Goal: Task Accomplishment & Management: Use online tool/utility

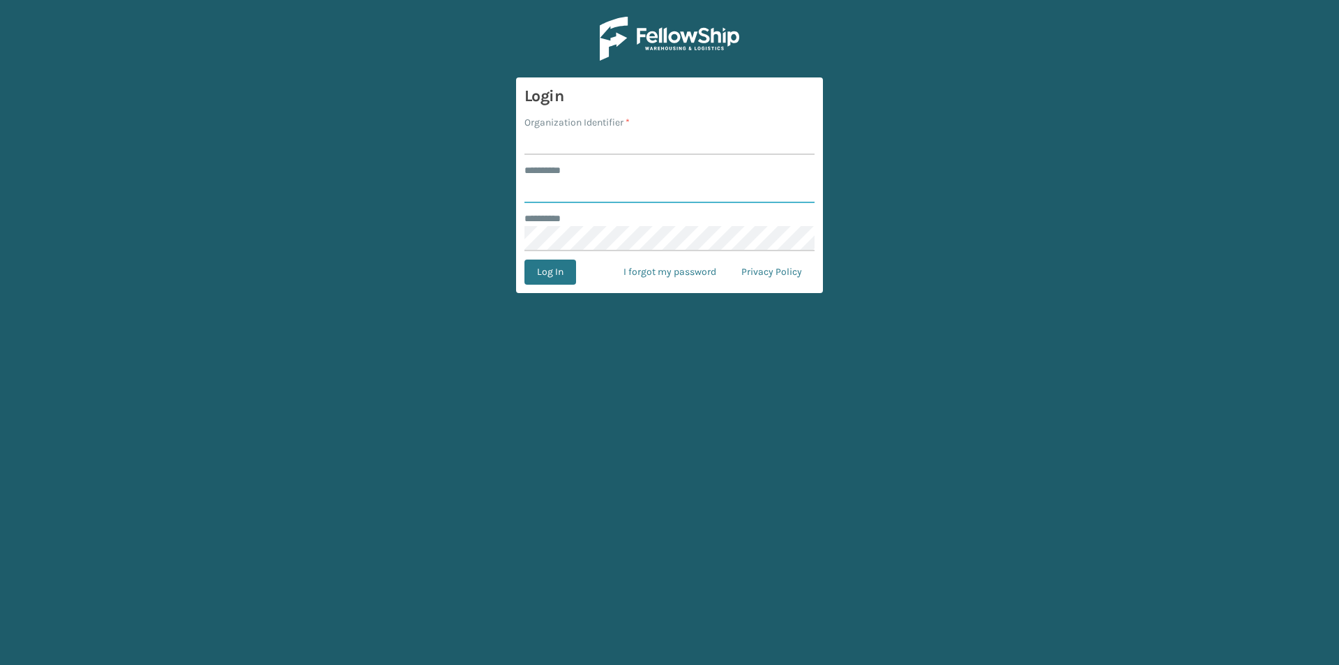
type input "*****"
drag, startPoint x: 576, startPoint y: 136, endPoint x: 580, endPoint y: 144, distance: 8.7
click at [576, 136] on input "Organization Identifier *" at bounding box center [670, 142] width 290 height 25
type input "INDIANA"
click at [562, 276] on button "Log In" at bounding box center [551, 272] width 52 height 25
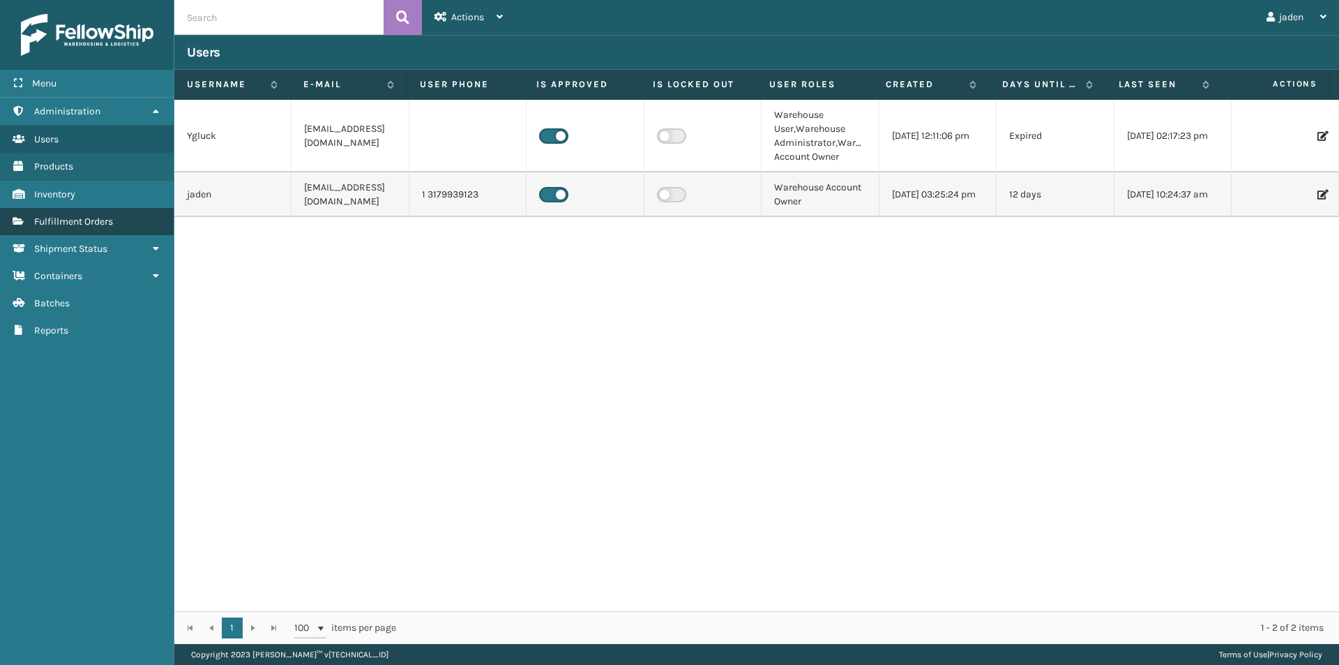
click at [59, 226] on span "Fulfillment Orders" at bounding box center [73, 222] width 79 height 12
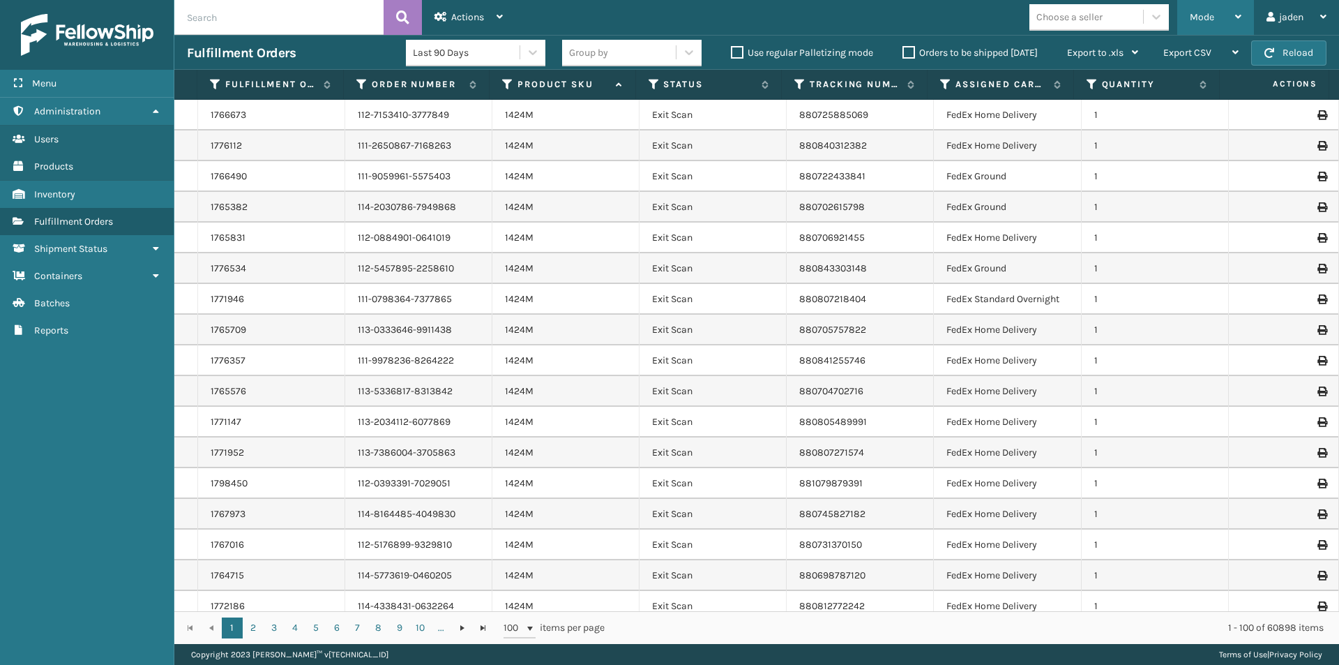
click at [1231, 24] on div "Mode" at bounding box center [1216, 17] width 52 height 35
click at [656, 84] on icon at bounding box center [654, 84] width 11 height 13
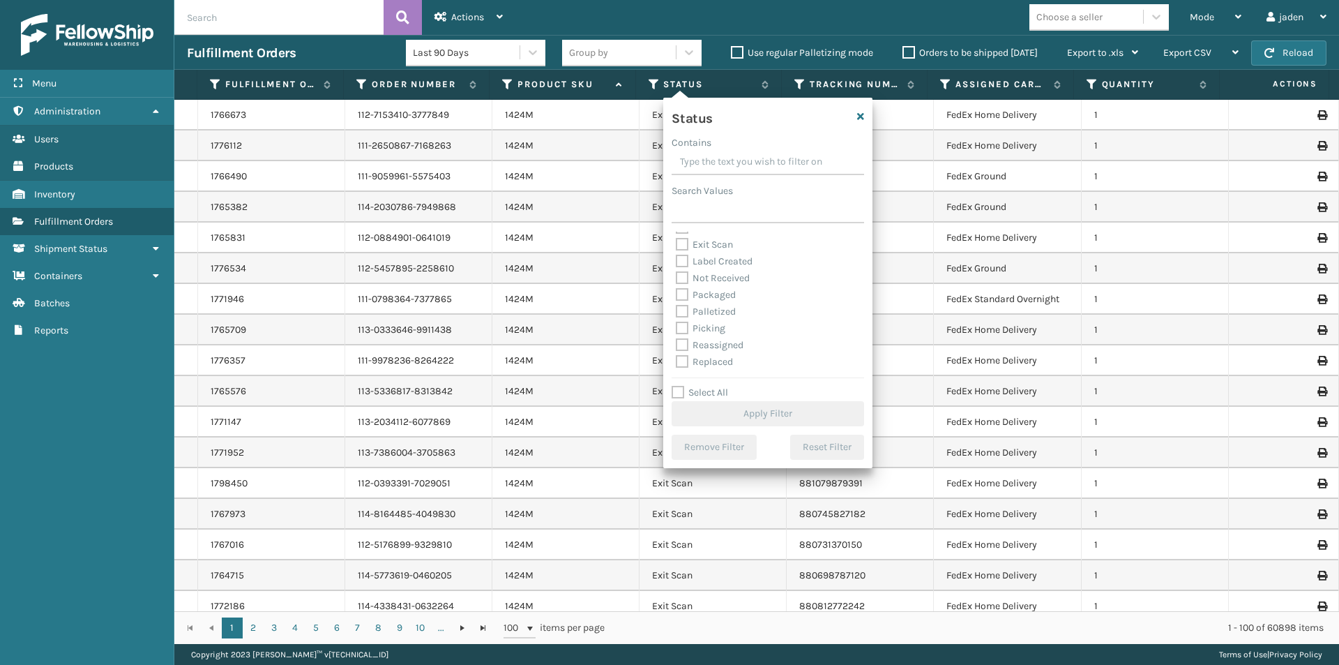
scroll to position [78, 0]
click at [682, 292] on label "Picking" at bounding box center [701, 296] width 50 height 12
click at [677, 292] on input "Picking" at bounding box center [676, 291] width 1 height 9
checkbox input "true"
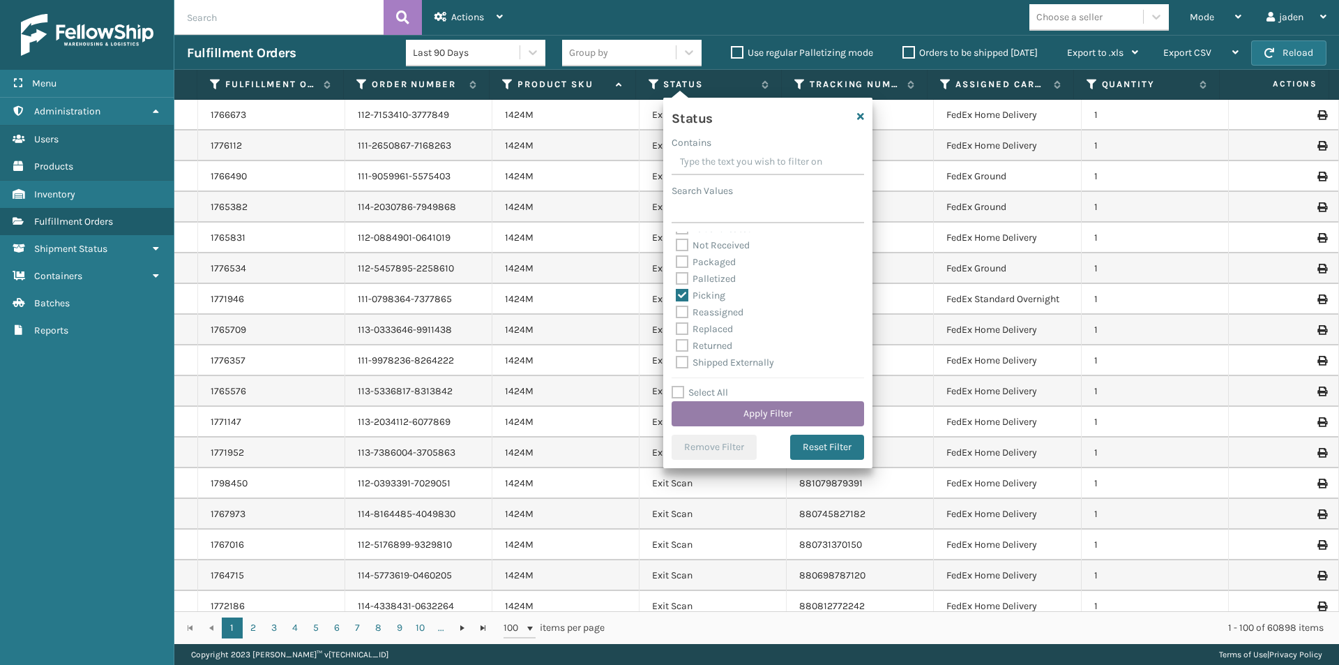
click at [742, 412] on button "Apply Filter" at bounding box center [768, 413] width 193 height 25
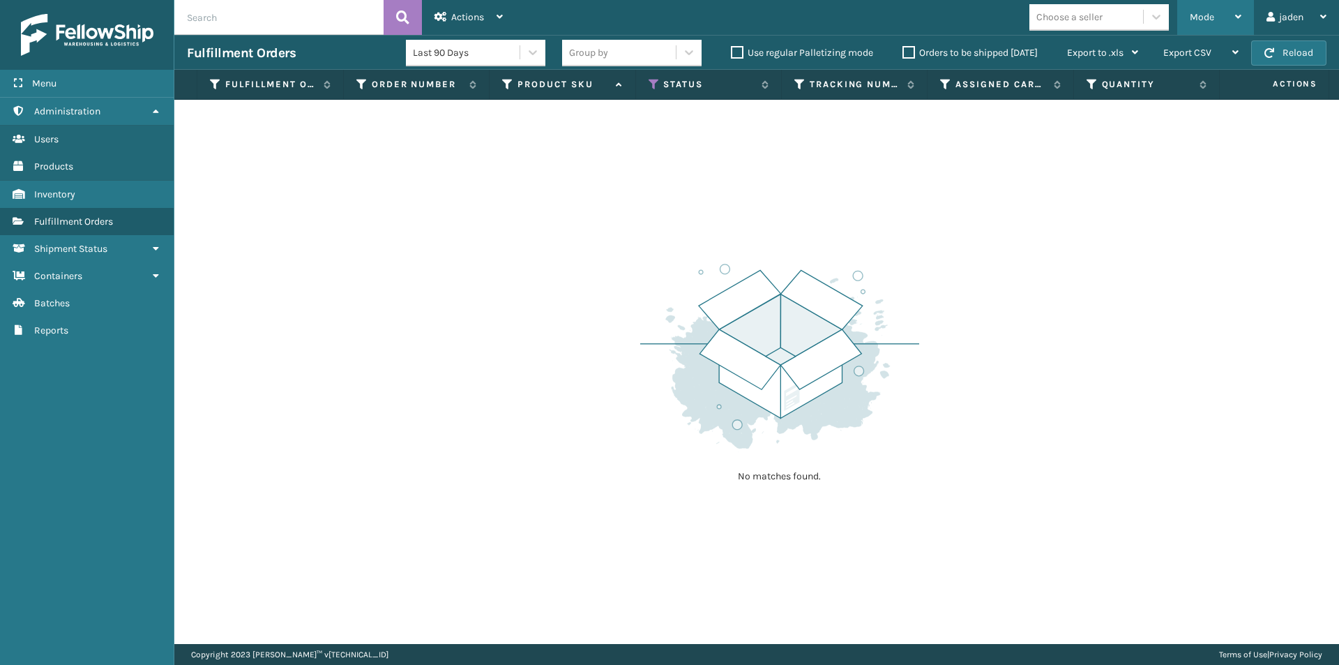
click at [1205, 13] on span "Mode" at bounding box center [1202, 17] width 24 height 12
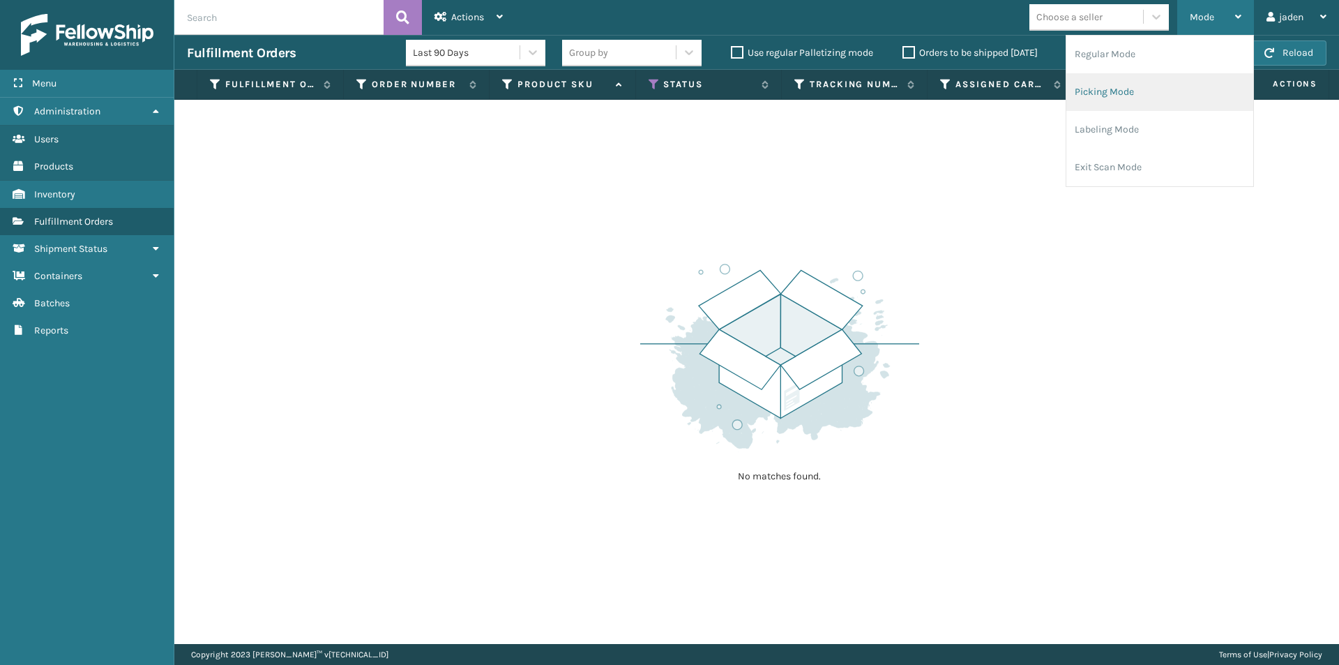
click at [1160, 87] on li "Picking Mode" at bounding box center [1160, 92] width 187 height 38
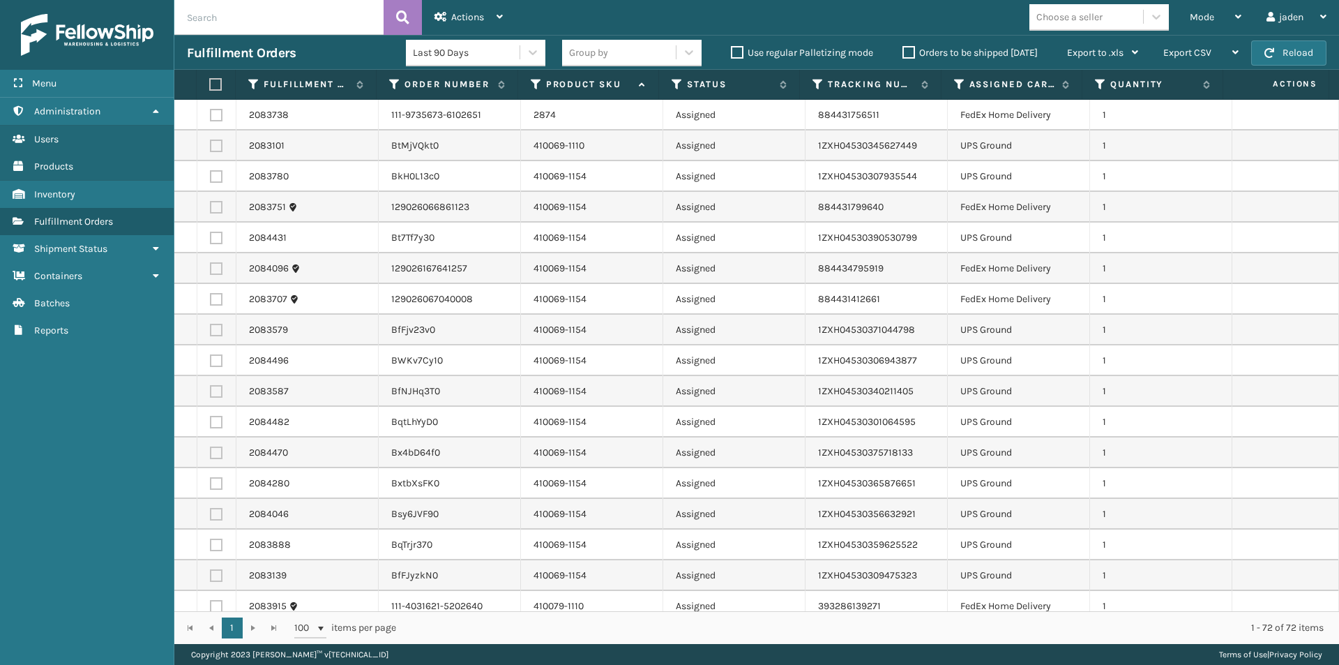
click at [214, 147] on label at bounding box center [216, 146] width 13 height 13
click at [211, 147] on input "checkbox" at bounding box center [210, 144] width 1 height 9
checkbox input "true"
click at [213, 176] on label at bounding box center [216, 176] width 13 height 13
click at [211, 176] on input "checkbox" at bounding box center [210, 174] width 1 height 9
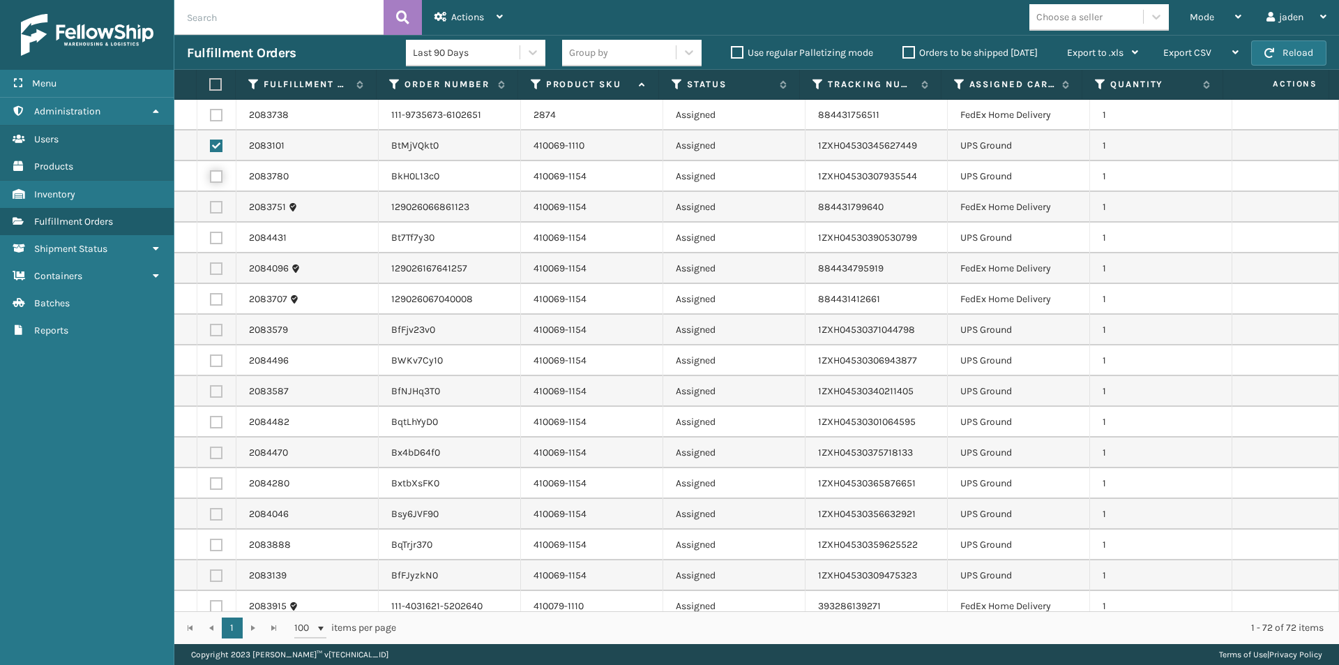
checkbox input "true"
click at [213, 236] on label at bounding box center [216, 238] width 13 height 13
click at [211, 236] on input "checkbox" at bounding box center [210, 236] width 1 height 9
checkbox input "true"
click at [214, 329] on label at bounding box center [216, 330] width 13 height 13
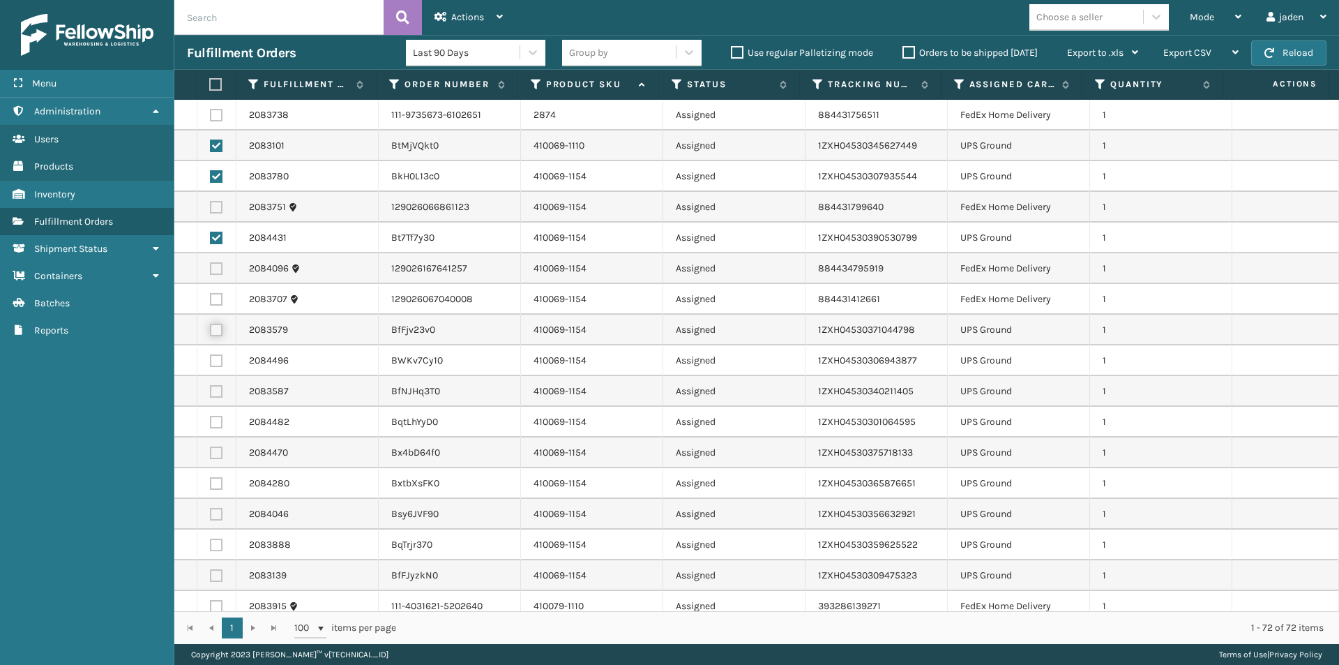
click at [211, 329] on input "checkbox" at bounding box center [210, 328] width 1 height 9
checkbox input "true"
click at [211, 572] on label at bounding box center [216, 575] width 13 height 13
click at [211, 572] on input "checkbox" at bounding box center [210, 573] width 1 height 9
checkbox input "true"
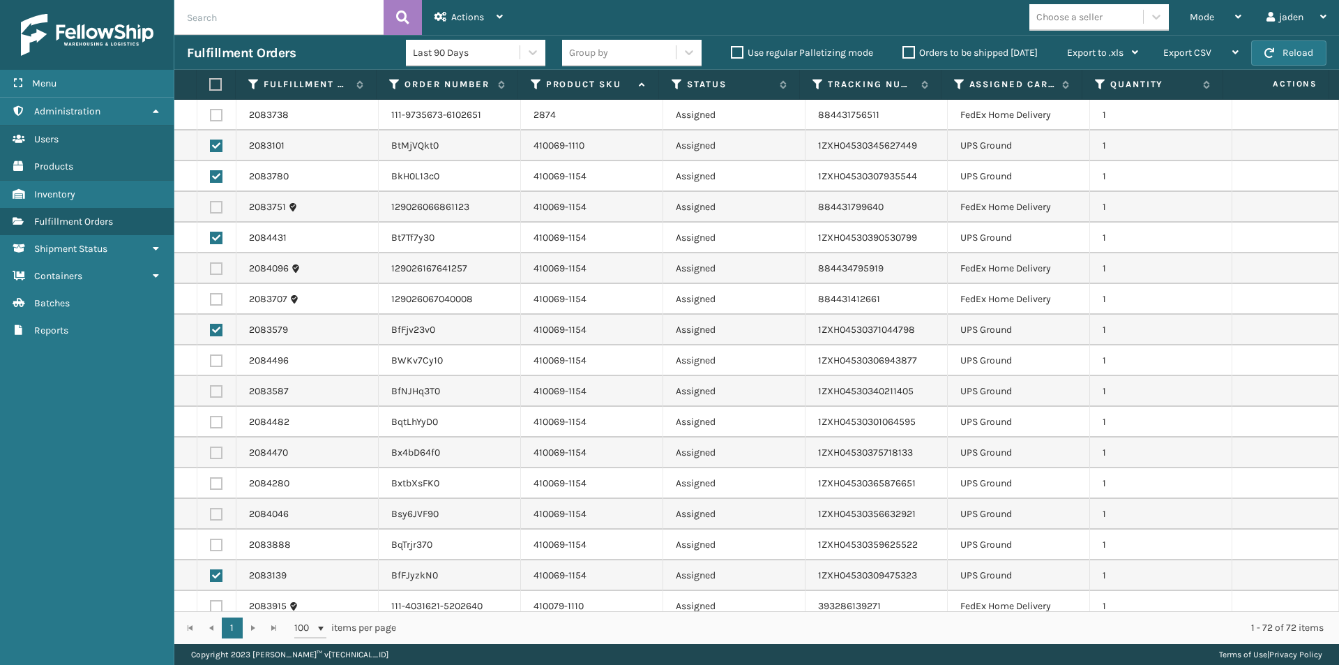
click at [213, 546] on label at bounding box center [216, 545] width 13 height 13
click at [211, 546] on input "checkbox" at bounding box center [210, 543] width 1 height 9
checkbox input "true"
click at [213, 516] on label at bounding box center [216, 514] width 13 height 13
click at [211, 516] on input "checkbox" at bounding box center [210, 512] width 1 height 9
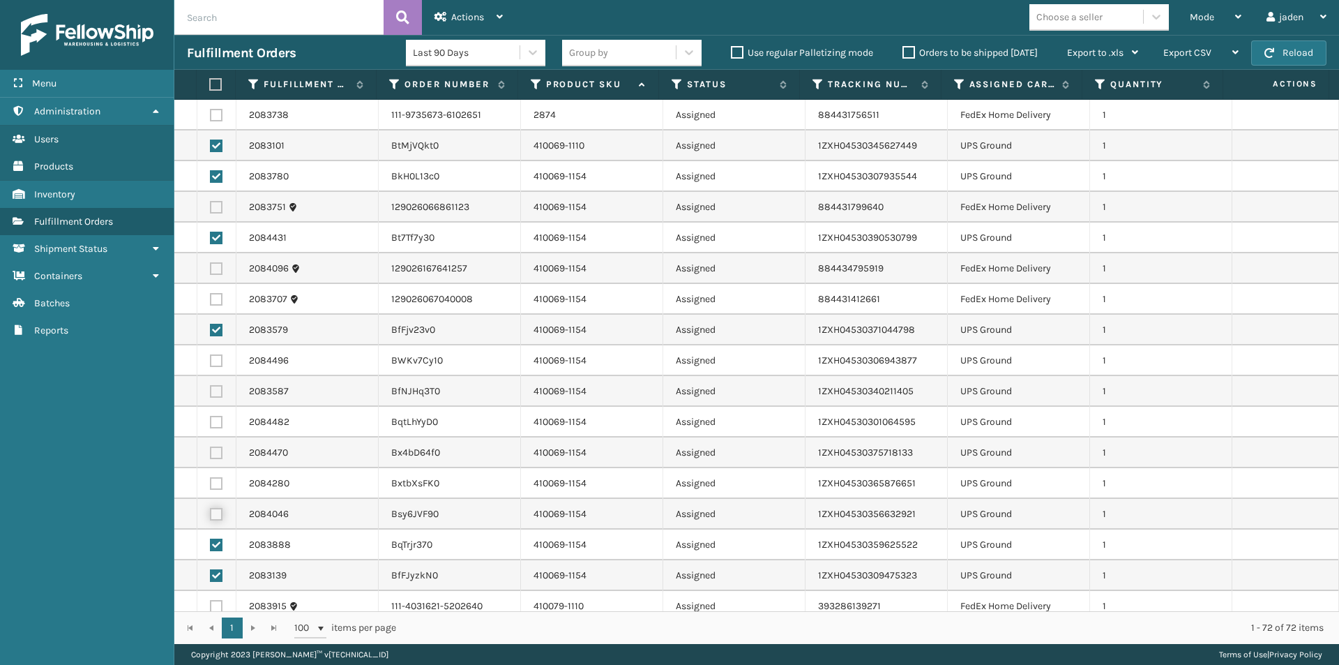
checkbox input "true"
click at [214, 488] on label at bounding box center [216, 483] width 13 height 13
click at [211, 486] on input "checkbox" at bounding box center [210, 481] width 1 height 9
checkbox input "true"
click at [216, 456] on label at bounding box center [216, 452] width 13 height 13
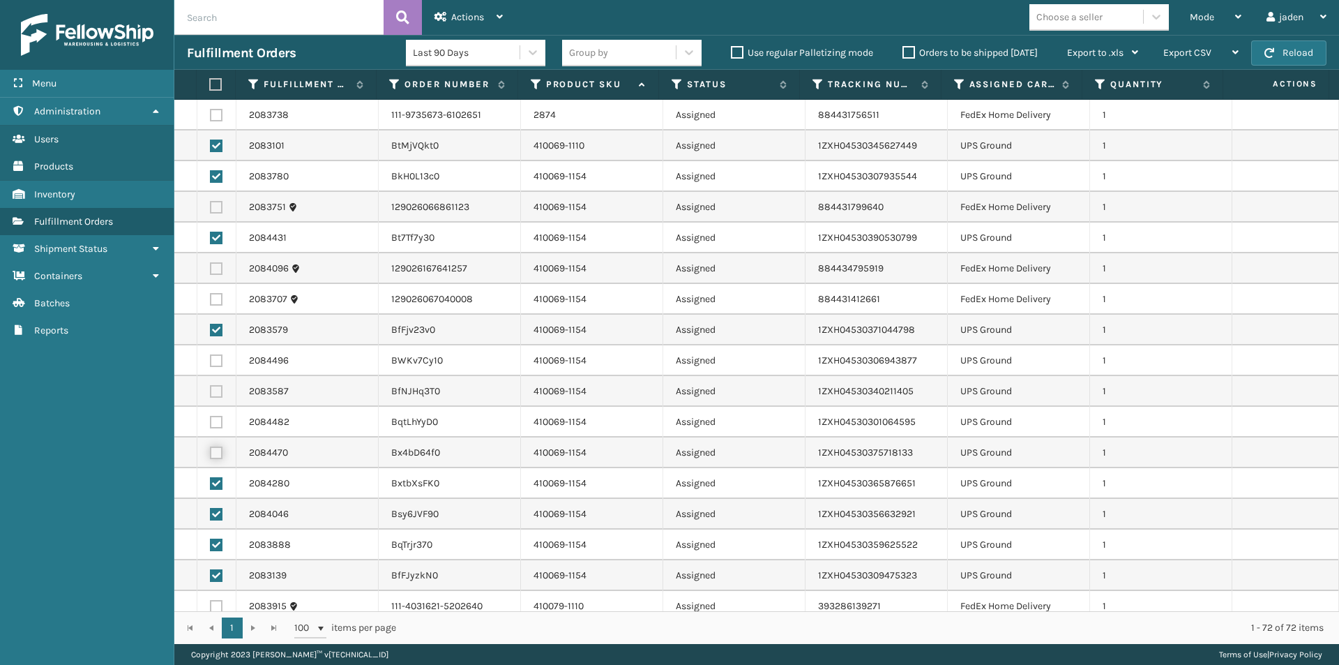
click at [211, 456] on input "checkbox" at bounding box center [210, 450] width 1 height 9
checkbox input "true"
click at [216, 427] on label at bounding box center [216, 422] width 13 height 13
click at [211, 425] on input "checkbox" at bounding box center [210, 420] width 1 height 9
checkbox input "true"
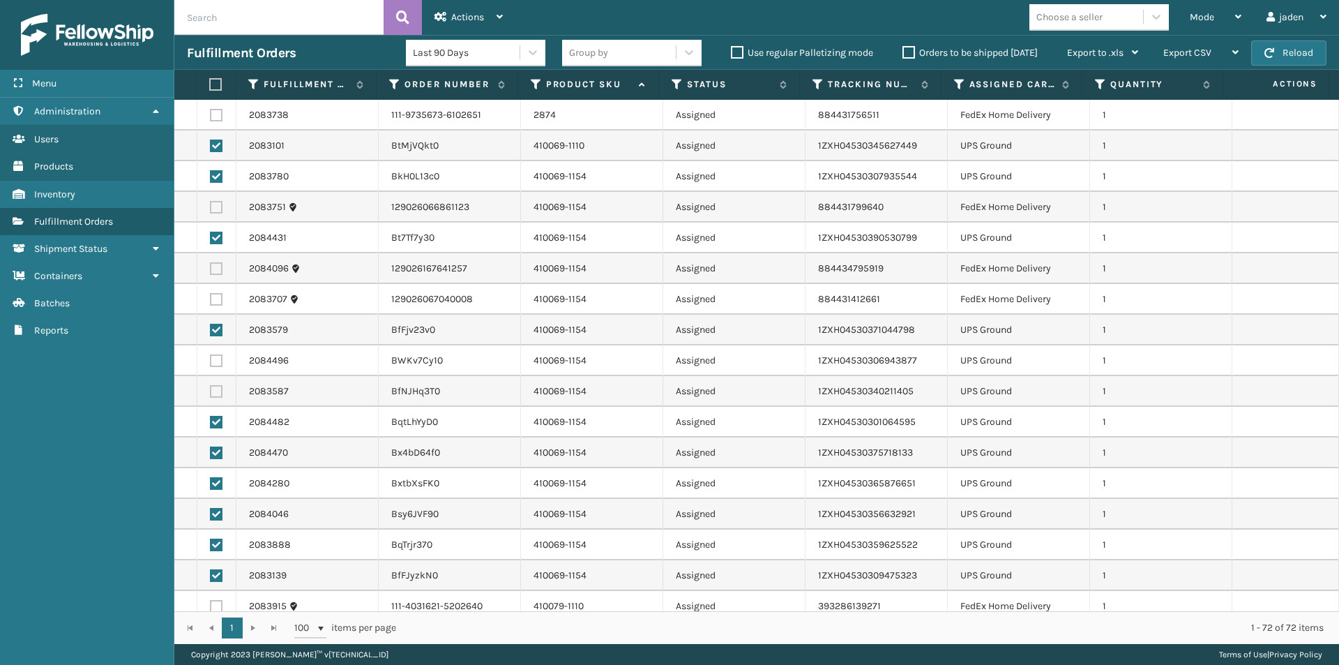
click at [216, 392] on label at bounding box center [216, 391] width 13 height 13
click at [211, 392] on input "checkbox" at bounding box center [210, 389] width 1 height 9
checkbox input "true"
click at [216, 371] on td at bounding box center [216, 360] width 39 height 31
click at [216, 364] on label at bounding box center [216, 360] width 13 height 13
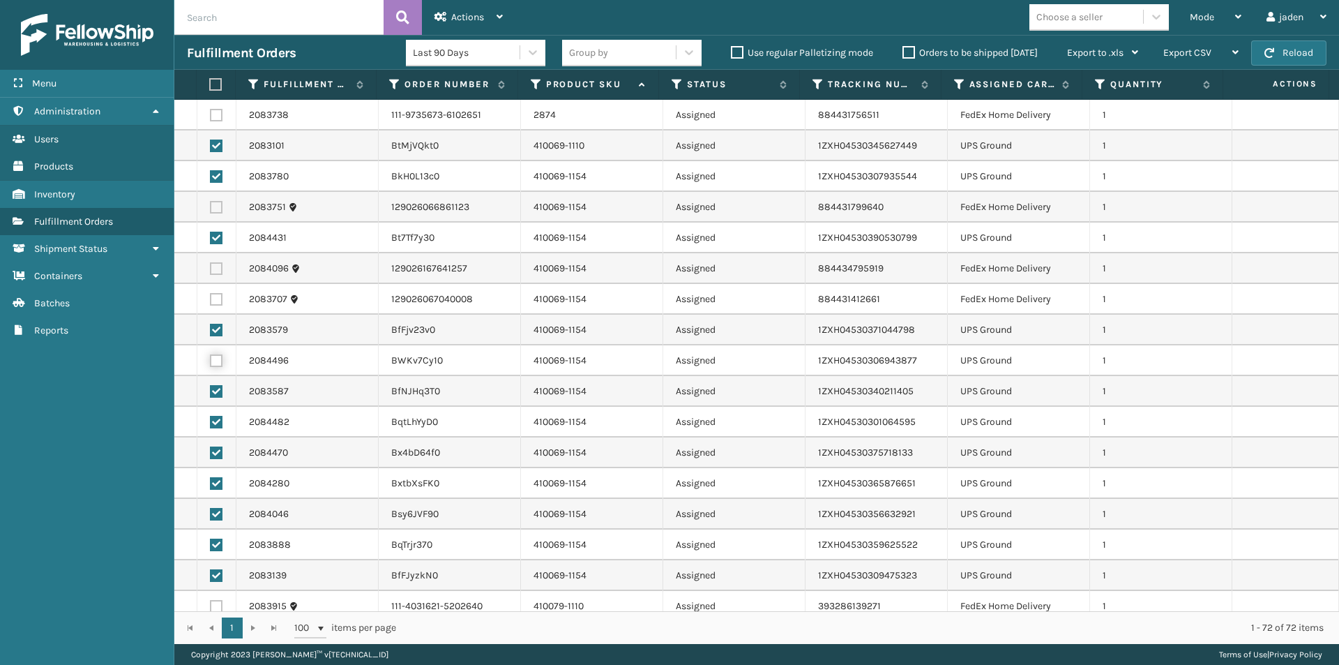
click at [211, 363] on input "checkbox" at bounding box center [210, 358] width 1 height 9
checkbox input "true"
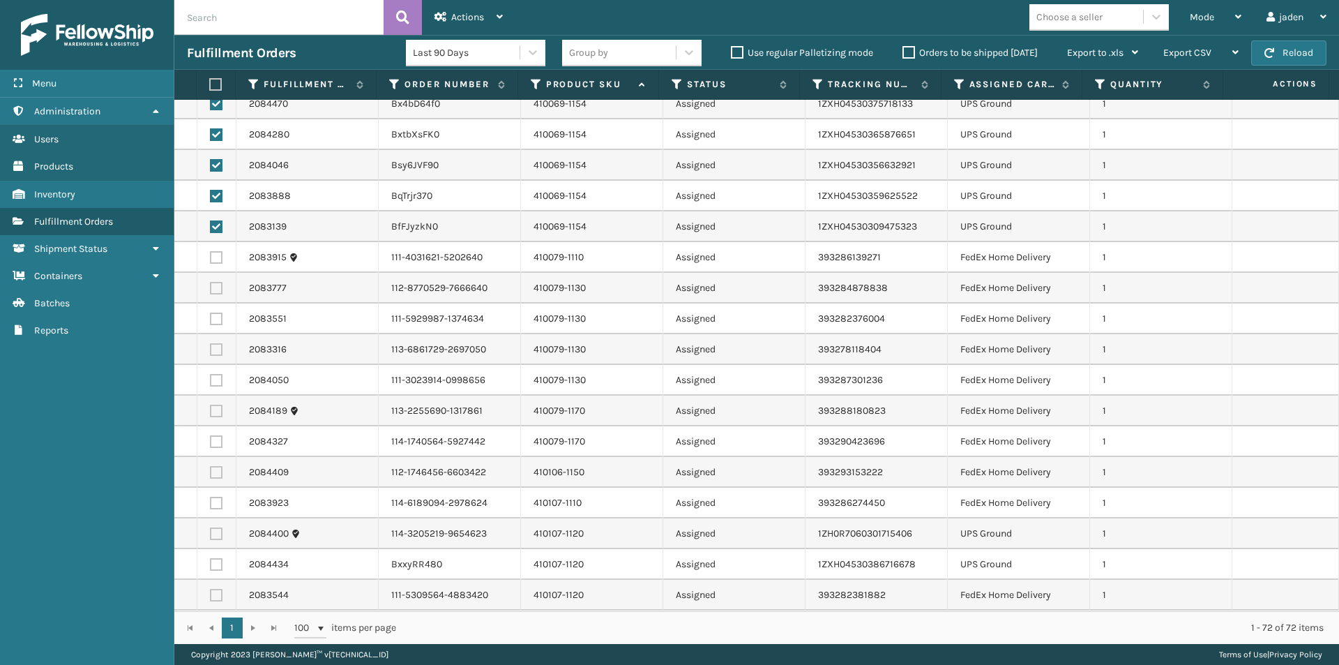
scroll to position [488, 0]
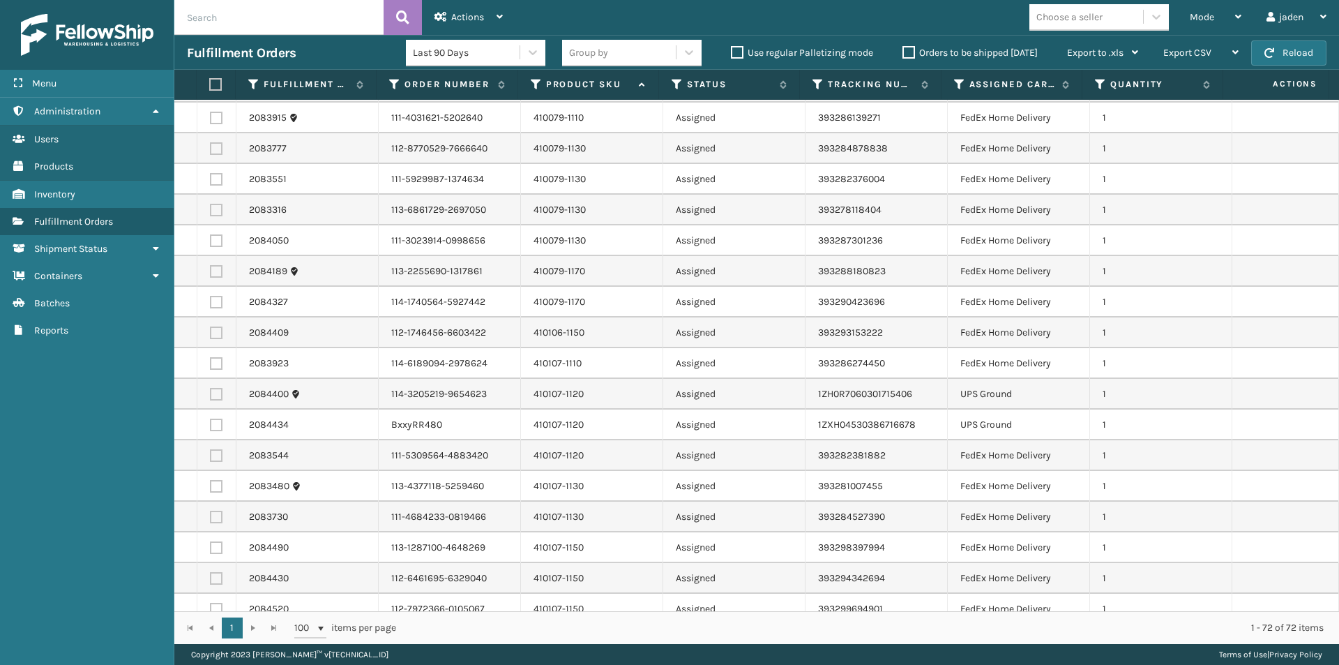
click at [218, 393] on label at bounding box center [216, 394] width 13 height 13
click at [211, 393] on input "checkbox" at bounding box center [210, 392] width 1 height 9
checkbox input "true"
click at [217, 421] on label at bounding box center [216, 425] width 13 height 13
click at [211, 421] on input "checkbox" at bounding box center [210, 423] width 1 height 9
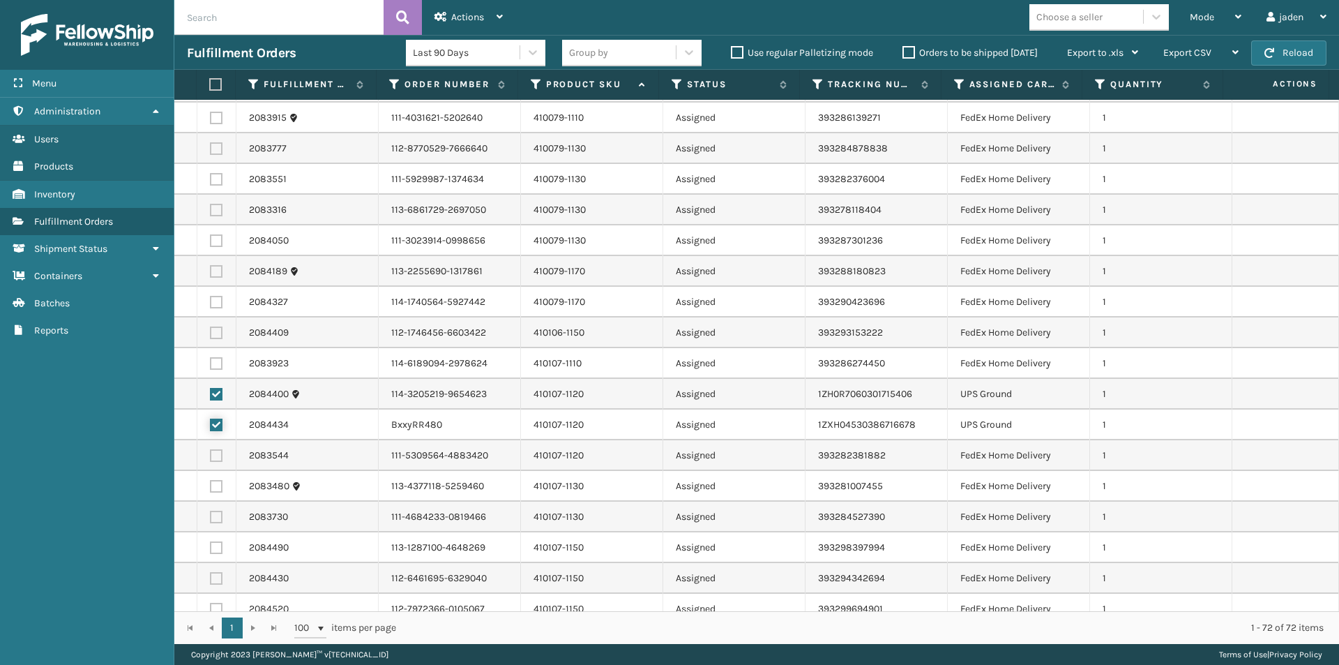
checkbox input "true"
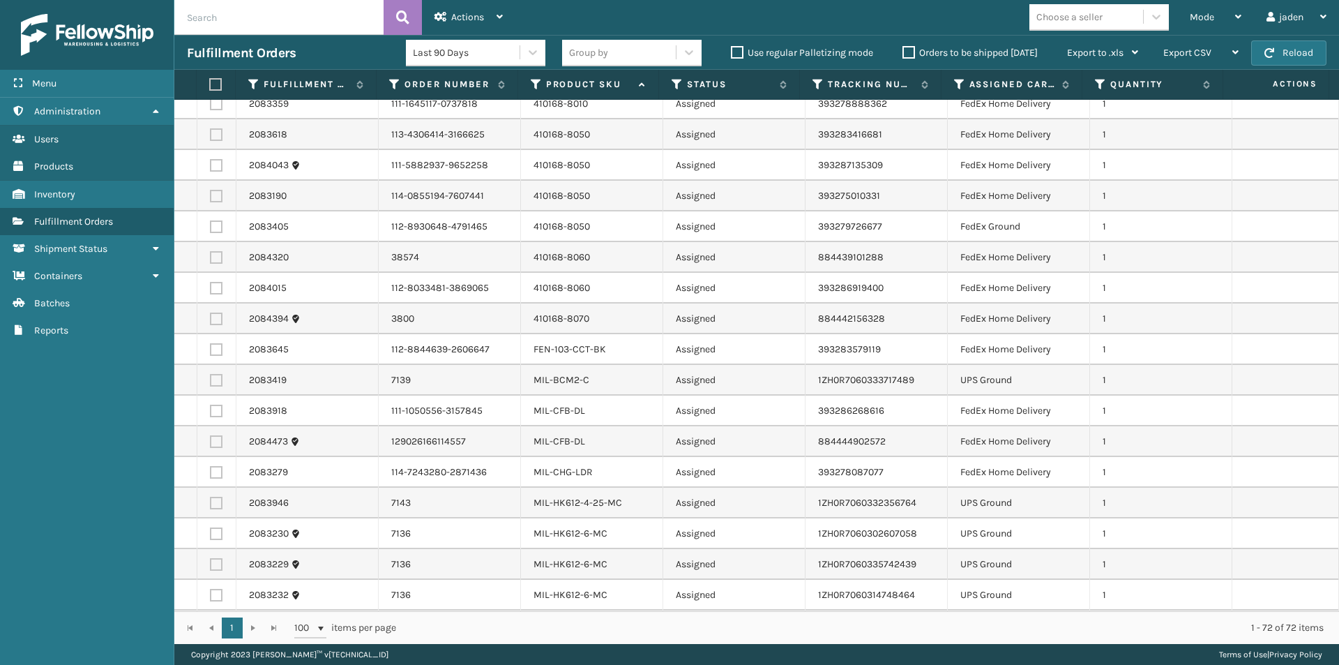
scroll to position [1186, 0]
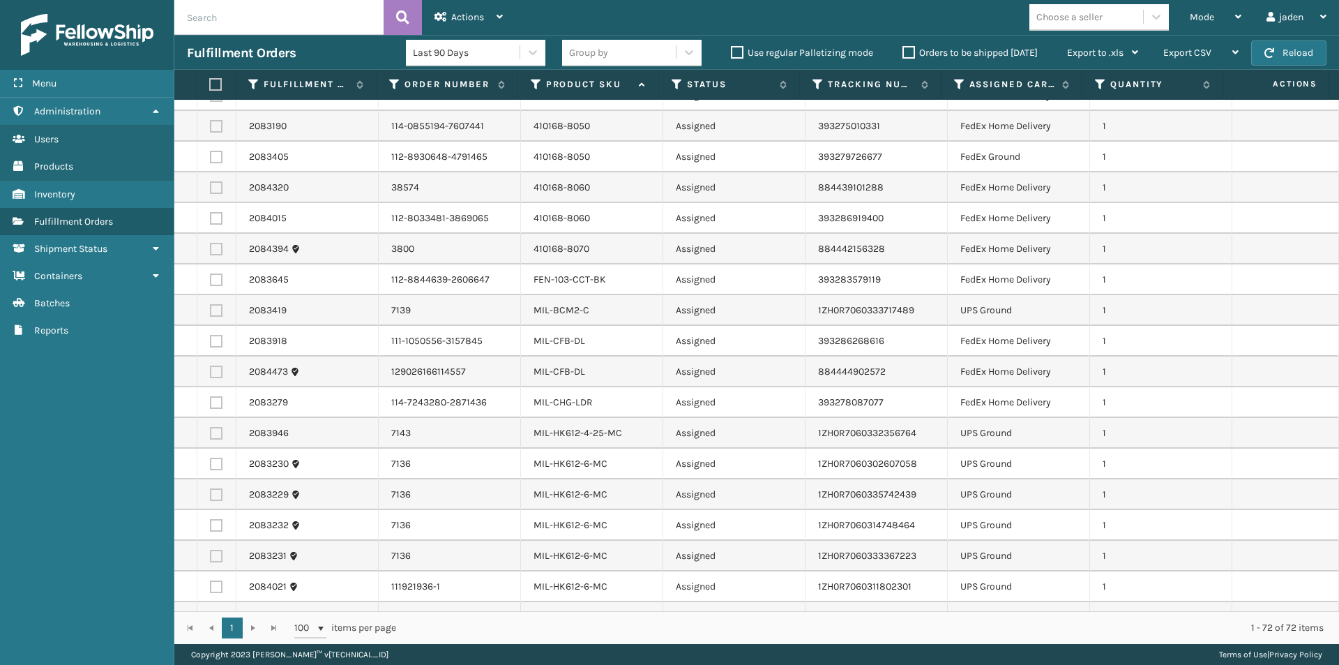
click at [214, 310] on label at bounding box center [216, 310] width 13 height 13
click at [211, 310] on input "checkbox" at bounding box center [210, 308] width 1 height 9
checkbox input "true"
click at [218, 435] on label at bounding box center [216, 433] width 13 height 13
click at [211, 435] on input "checkbox" at bounding box center [210, 431] width 1 height 9
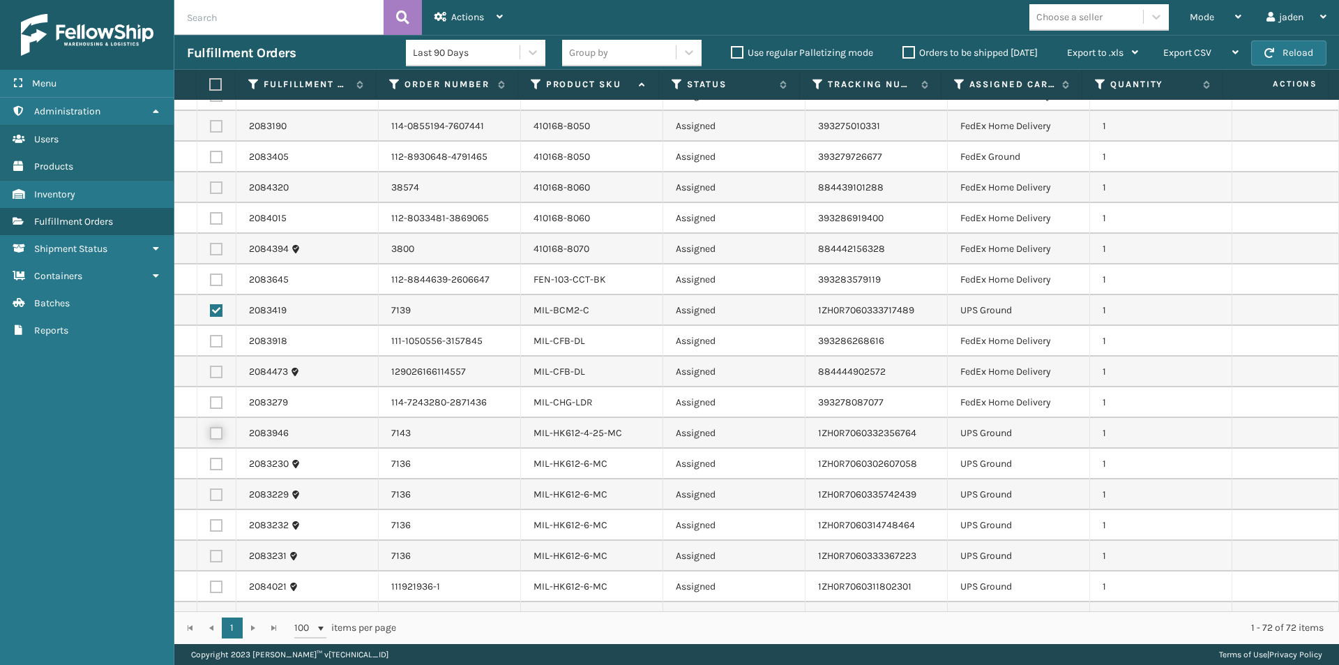
checkbox input "true"
click at [214, 583] on label at bounding box center [216, 586] width 13 height 13
click at [211, 583] on input "checkbox" at bounding box center [210, 584] width 1 height 9
checkbox input "true"
click at [214, 558] on label at bounding box center [216, 556] width 13 height 13
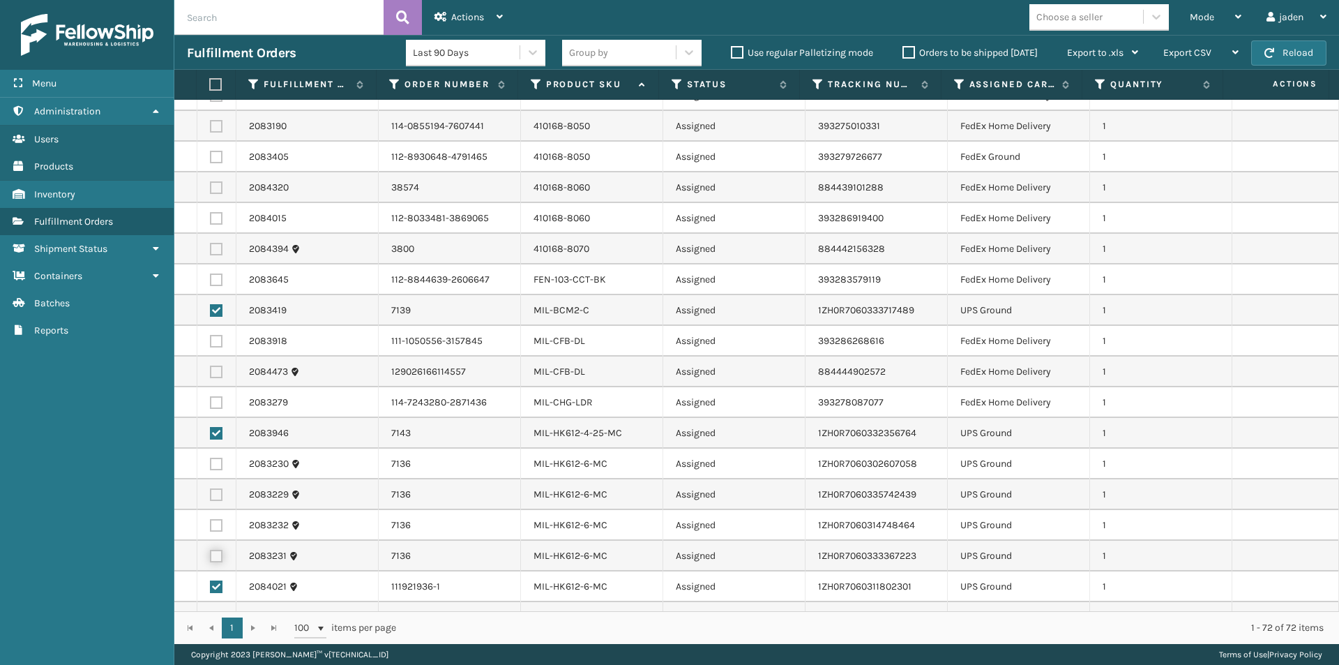
click at [211, 558] on input "checkbox" at bounding box center [210, 554] width 1 height 9
checkbox input "true"
click at [214, 512] on td at bounding box center [216, 525] width 39 height 31
click at [214, 519] on label at bounding box center [216, 525] width 13 height 13
click at [211, 519] on input "checkbox" at bounding box center [210, 523] width 1 height 9
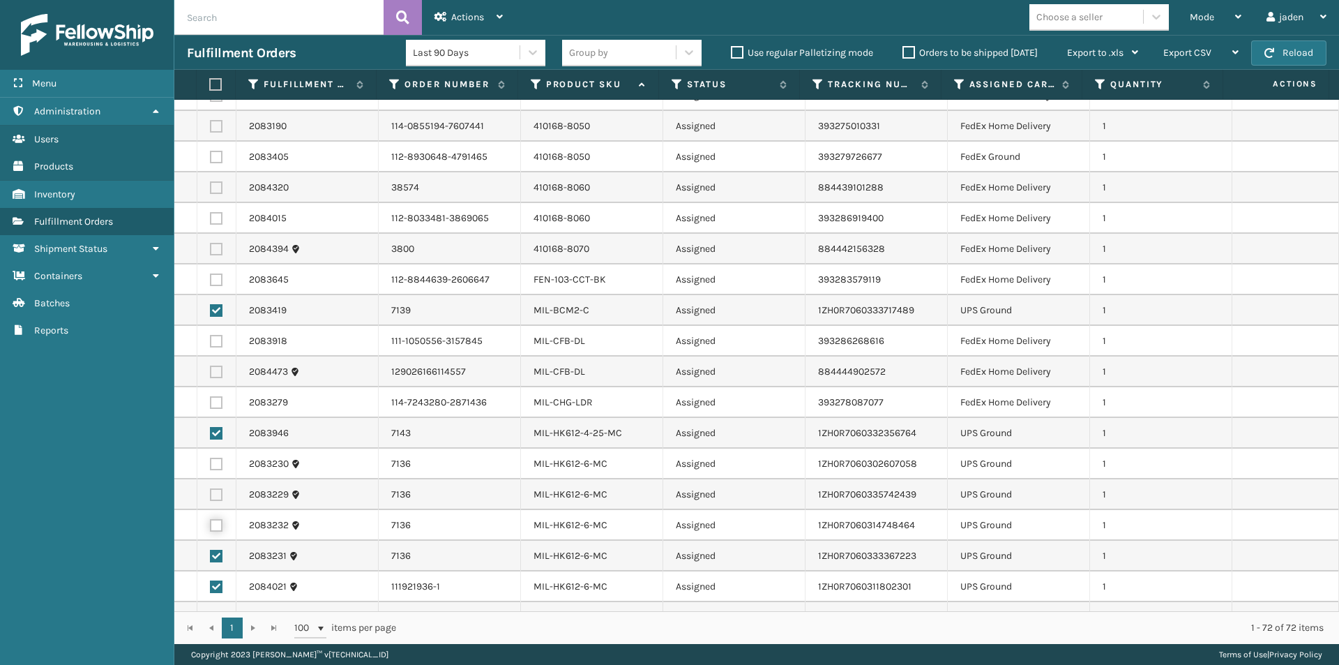
checkbox input "true"
click at [214, 493] on label at bounding box center [216, 494] width 13 height 13
click at [211, 493] on input "checkbox" at bounding box center [210, 492] width 1 height 9
checkbox input "true"
click at [214, 458] on label at bounding box center [216, 464] width 13 height 13
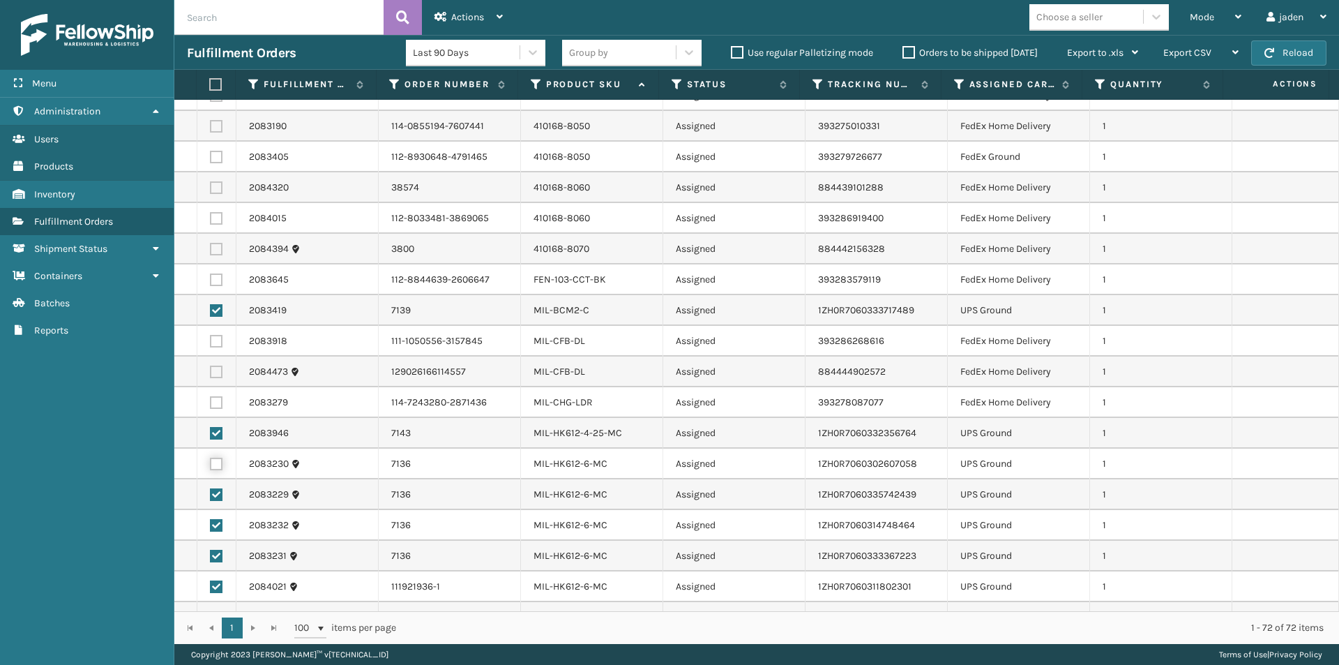
click at [211, 458] on input "checkbox" at bounding box center [210, 462] width 1 height 9
checkbox input "true"
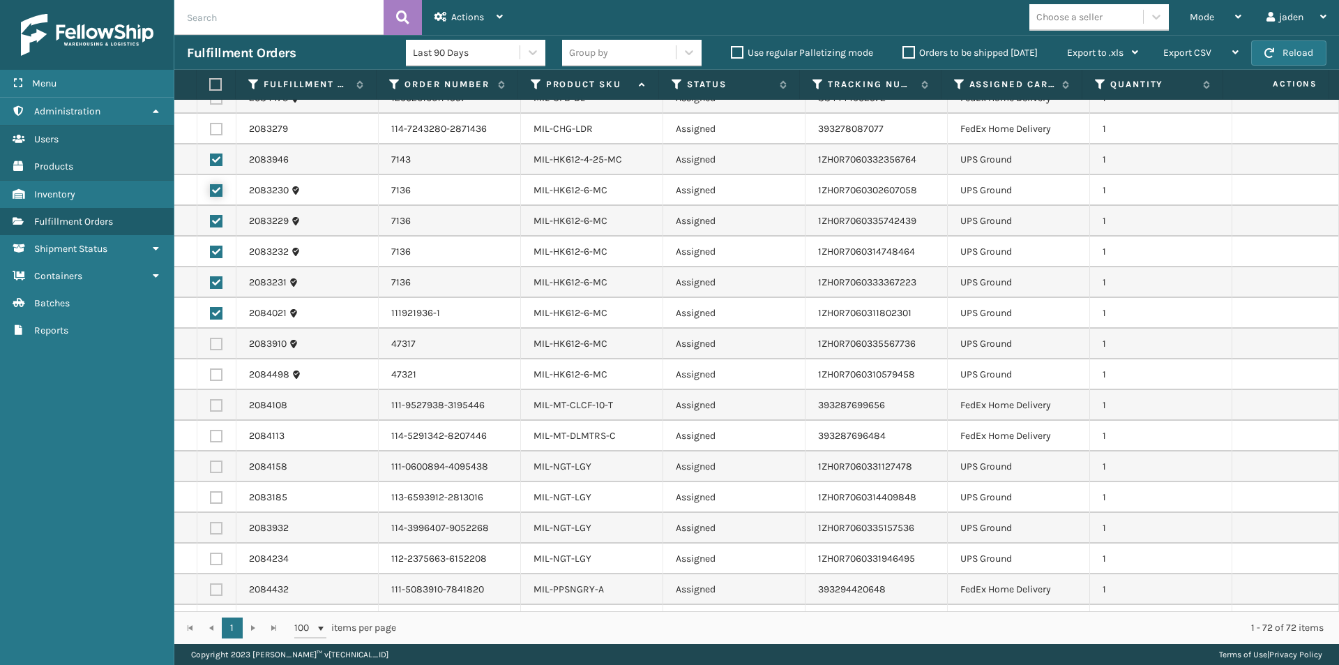
scroll to position [1465, 0]
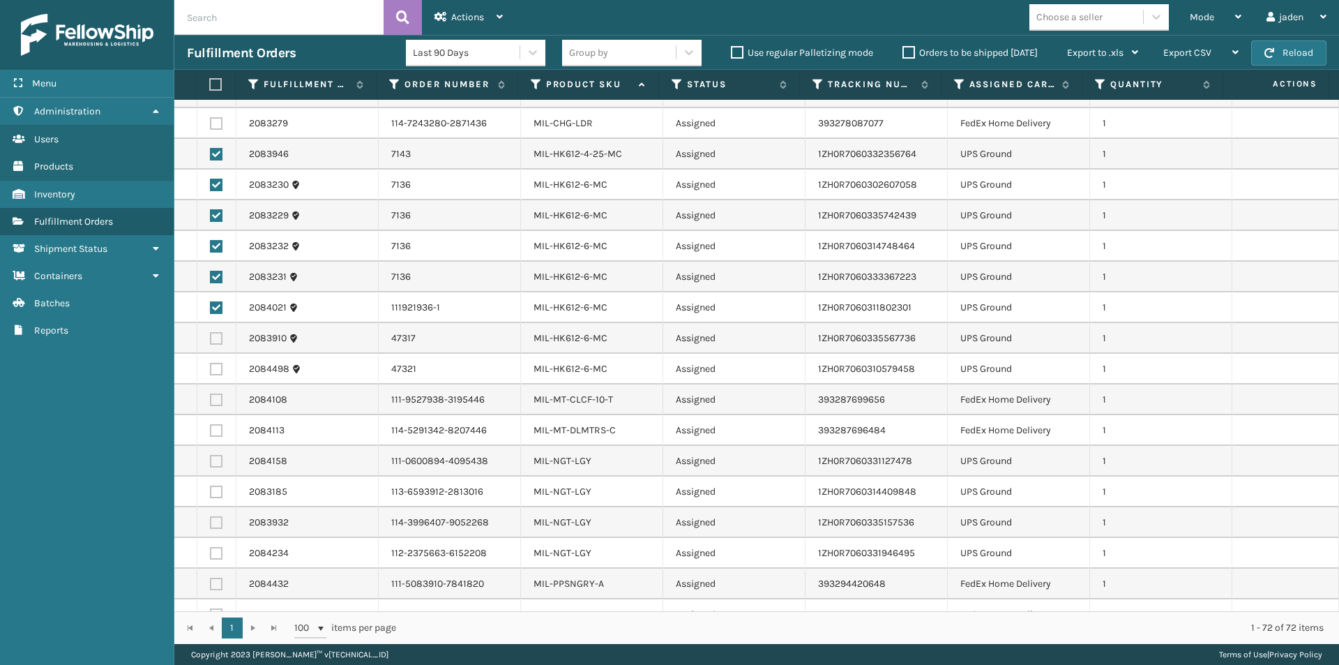
click at [218, 368] on label at bounding box center [216, 369] width 13 height 13
click at [211, 368] on input "checkbox" at bounding box center [210, 367] width 1 height 9
checkbox input "true"
click at [217, 341] on label at bounding box center [216, 338] width 13 height 13
click at [211, 341] on input "checkbox" at bounding box center [210, 336] width 1 height 9
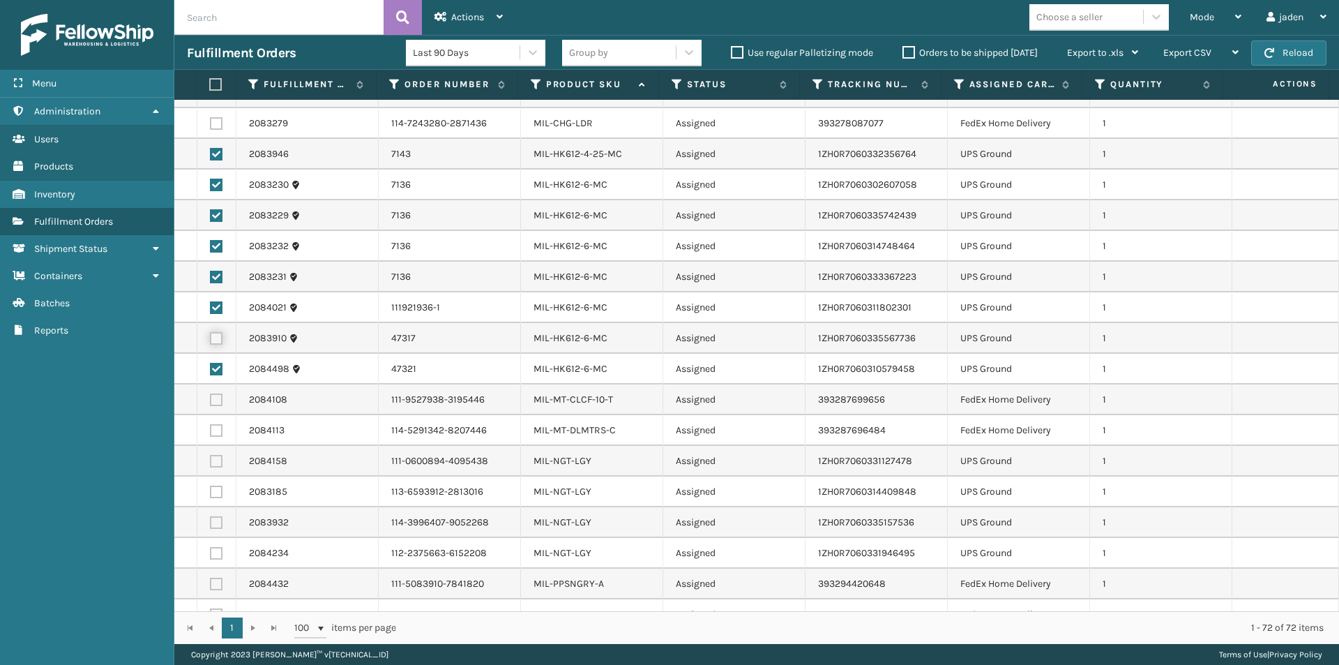
checkbox input "true"
click at [213, 462] on label at bounding box center [216, 461] width 13 height 13
click at [211, 462] on input "checkbox" at bounding box center [210, 459] width 1 height 9
checkbox input "true"
click at [213, 550] on label at bounding box center [216, 553] width 13 height 13
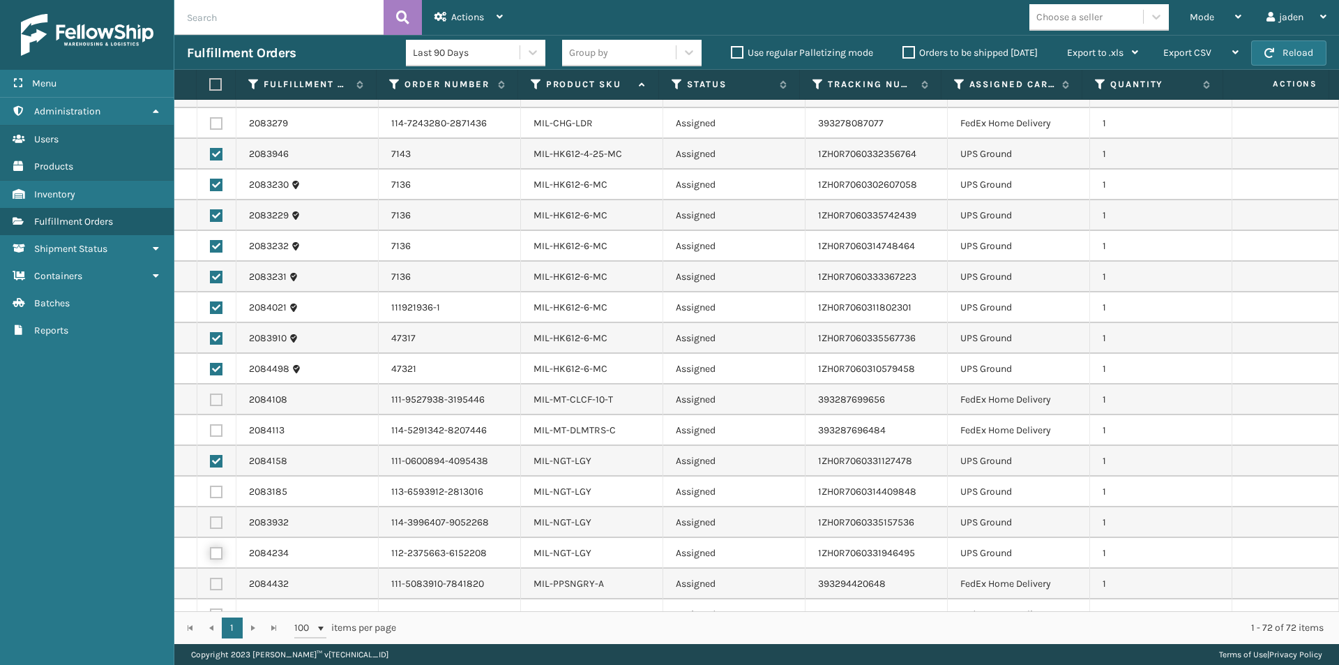
click at [211, 550] on input "checkbox" at bounding box center [210, 551] width 1 height 9
checkbox input "true"
click at [214, 523] on label at bounding box center [216, 522] width 13 height 13
click at [211, 523] on input "checkbox" at bounding box center [210, 520] width 1 height 9
checkbox input "true"
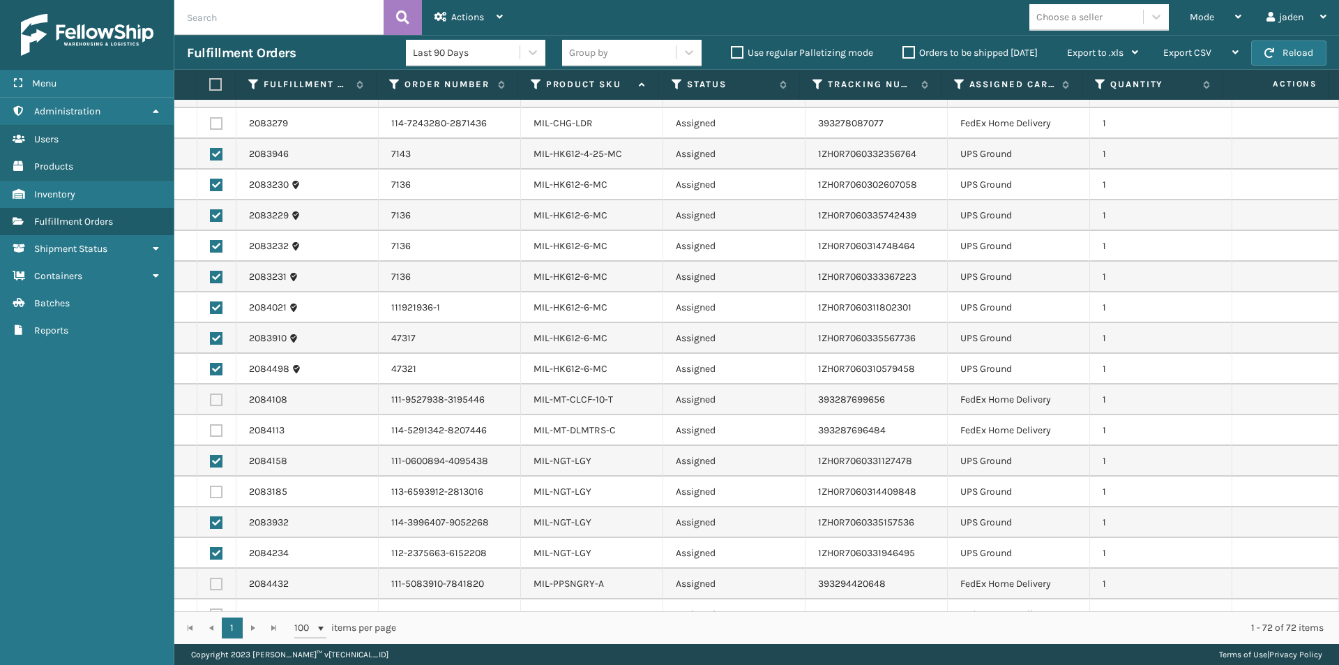
click at [223, 485] on td at bounding box center [216, 491] width 39 height 31
click at [221, 486] on label at bounding box center [216, 492] width 13 height 13
click at [211, 486] on input "checkbox" at bounding box center [210, 490] width 1 height 9
checkbox input "true"
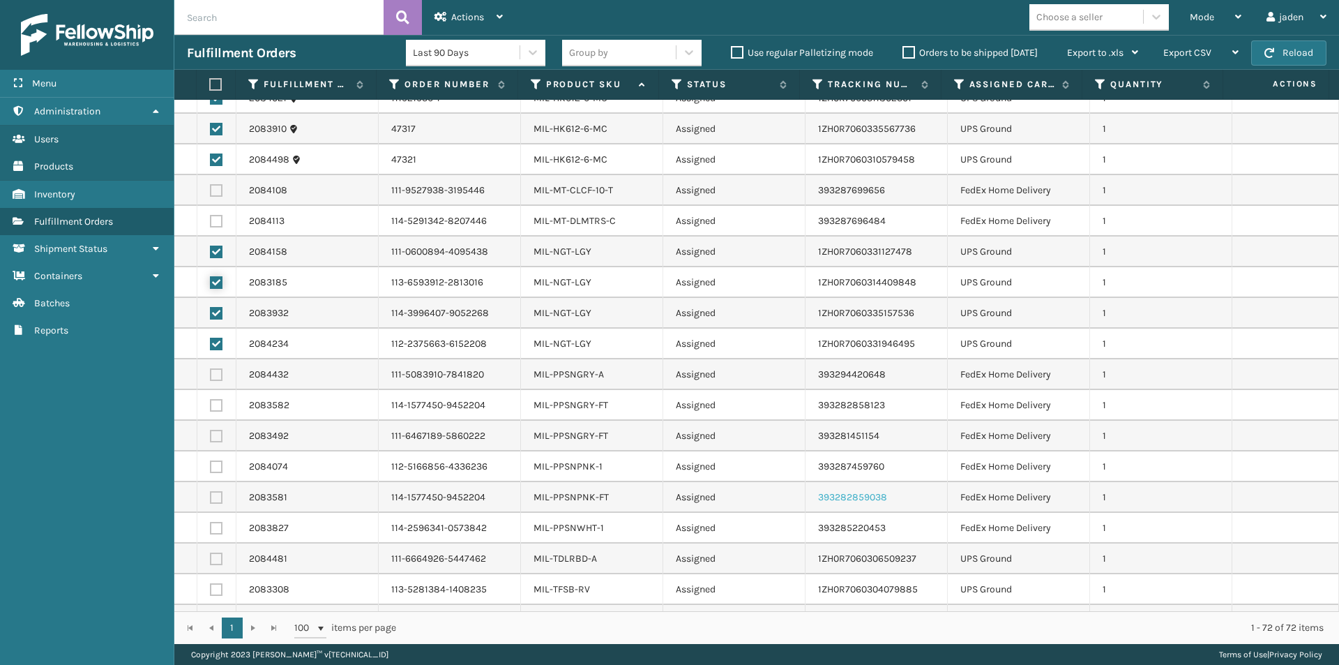
scroll to position [1699, 0]
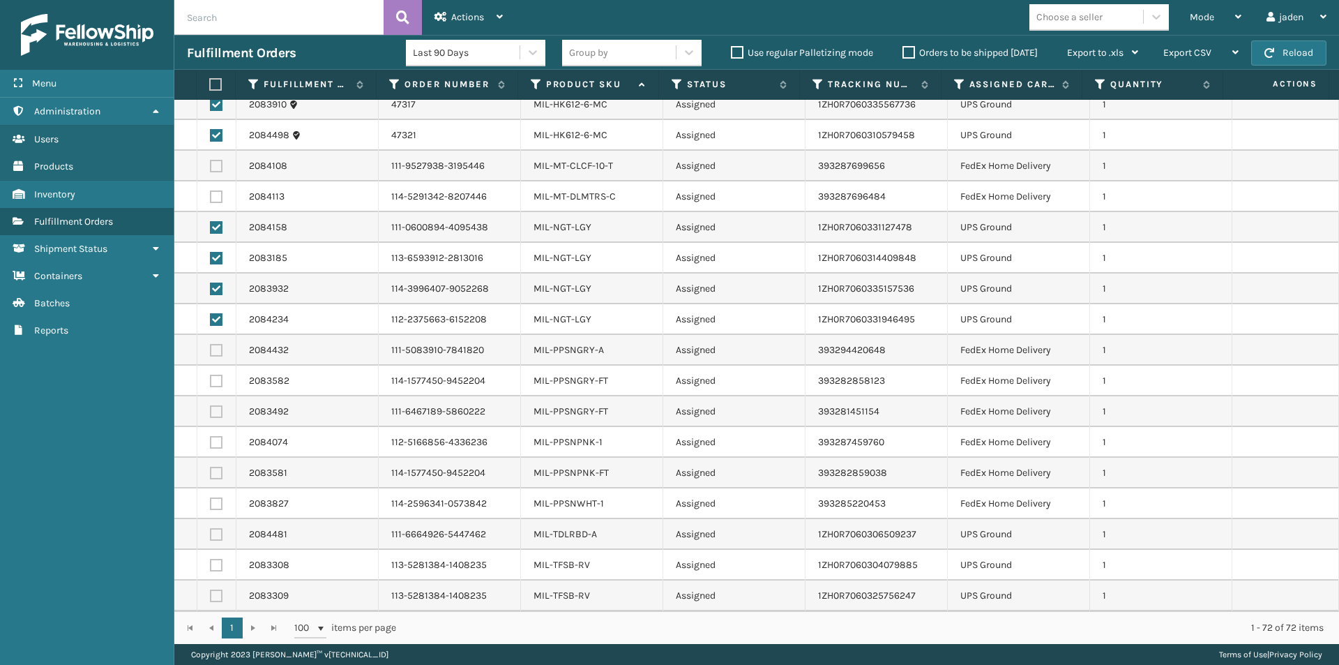
click at [220, 532] on label at bounding box center [216, 534] width 13 height 13
click at [211, 532] on input "checkbox" at bounding box center [210, 532] width 1 height 9
checkbox input "true"
click at [214, 571] on td at bounding box center [216, 565] width 39 height 31
click at [212, 599] on label at bounding box center [216, 595] width 13 height 13
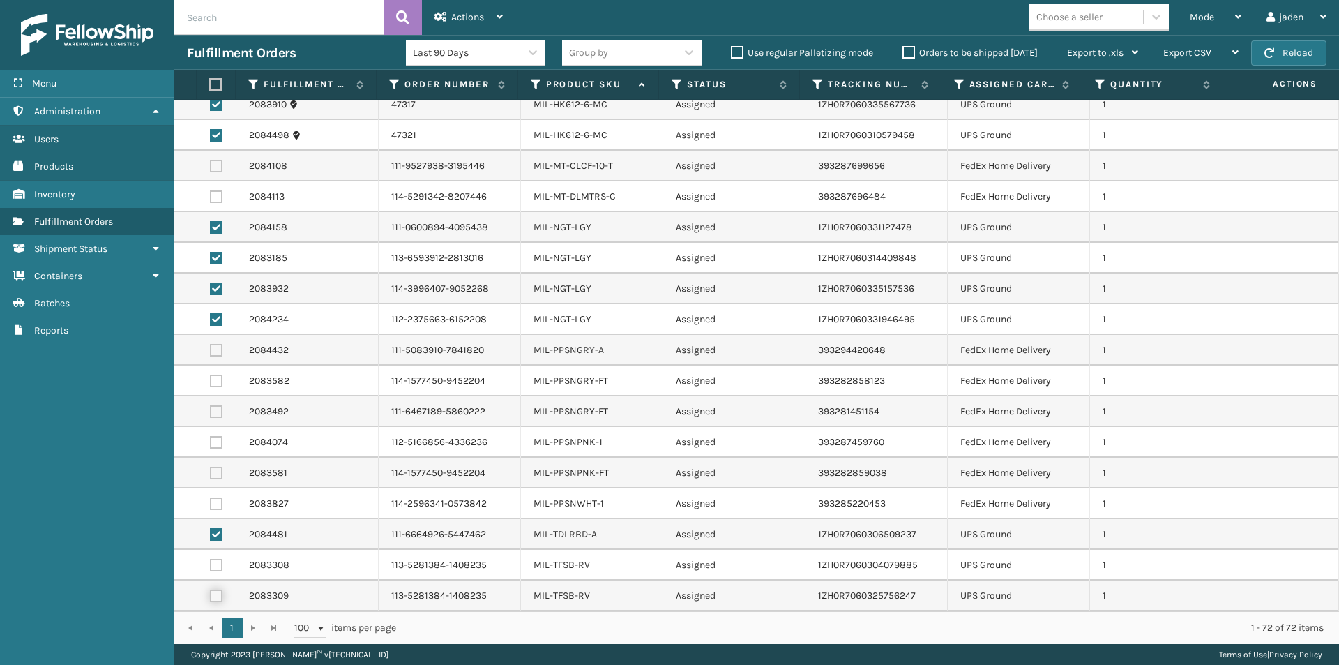
click at [211, 599] on input "checkbox" at bounding box center [210, 593] width 1 height 9
checkbox input "true"
click at [217, 567] on label at bounding box center [216, 565] width 13 height 13
click at [211, 567] on input "checkbox" at bounding box center [210, 563] width 1 height 9
checkbox input "true"
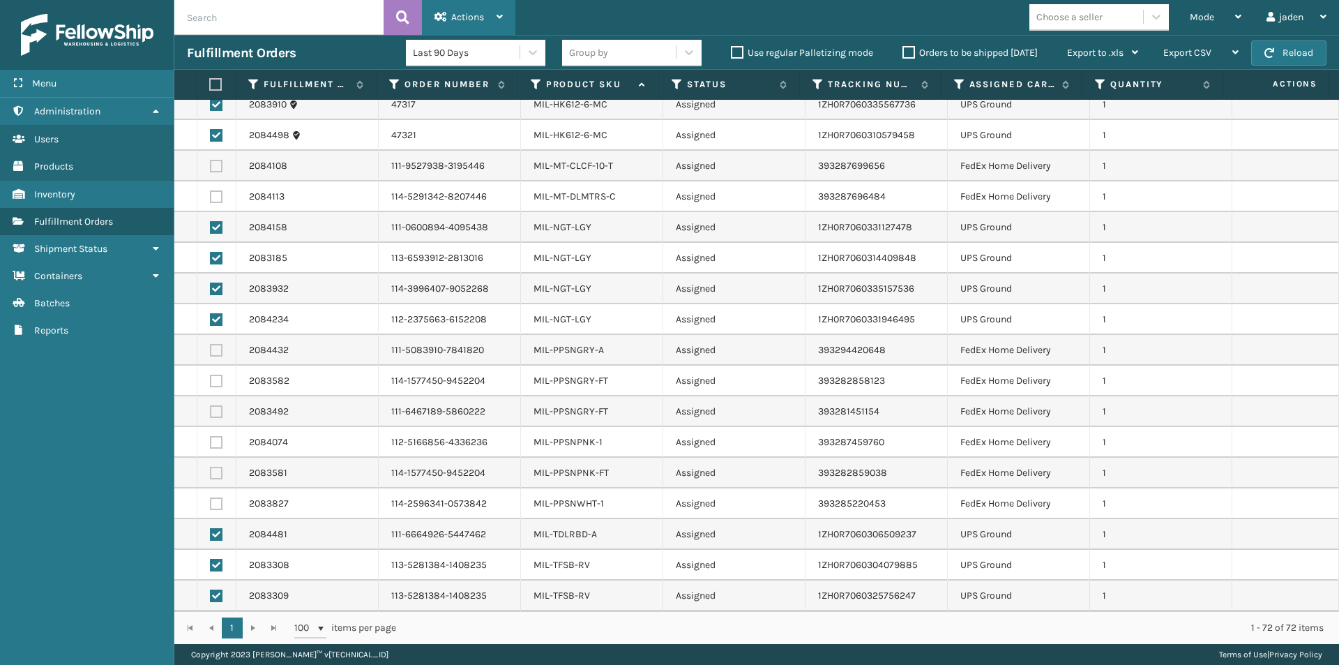
click at [460, 22] on span "Actions" at bounding box center [467, 17] width 33 height 12
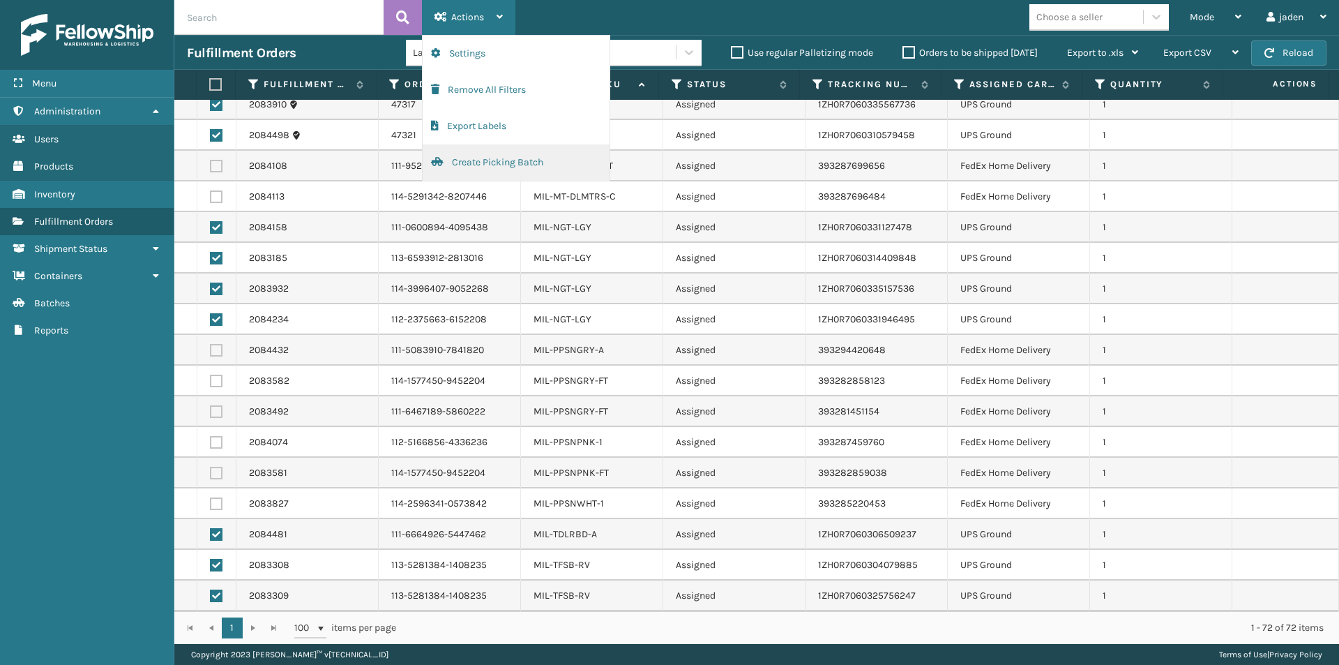
click at [455, 158] on button "Create Picking Batch" at bounding box center [516, 162] width 187 height 36
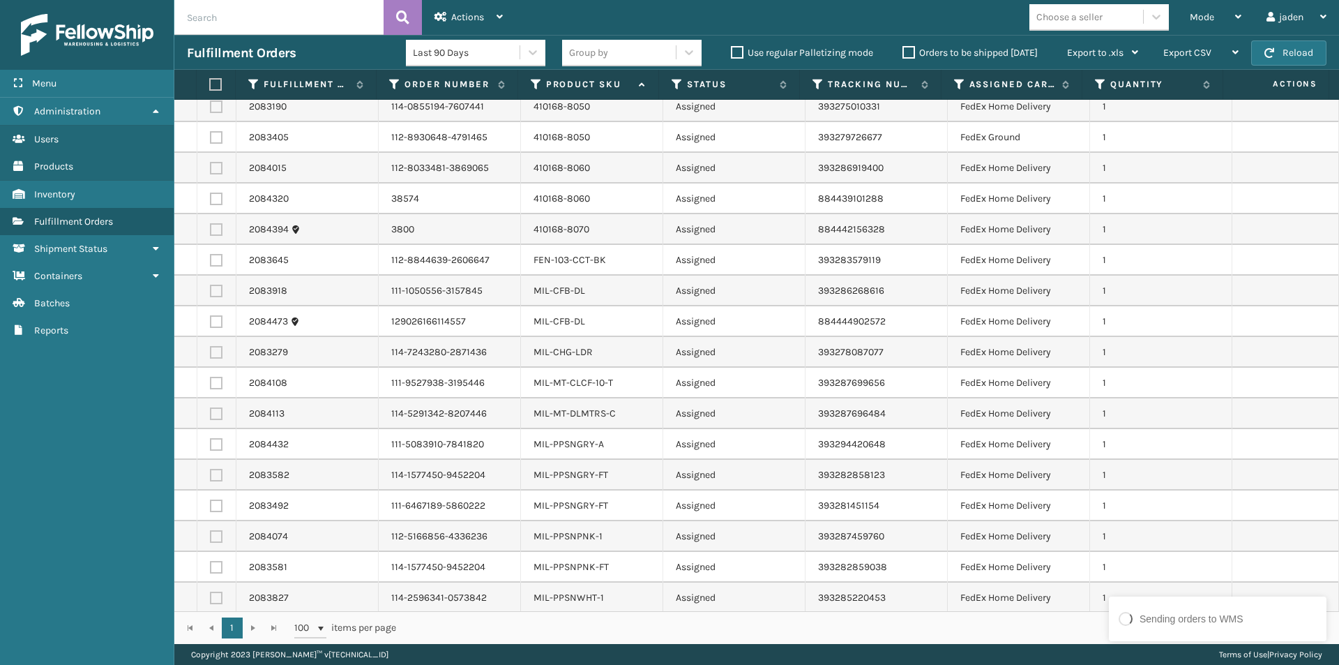
scroll to position [778, 0]
drag, startPoint x: 216, startPoint y: 79, endPoint x: 225, endPoint y: 77, distance: 10.0
click at [216, 80] on label at bounding box center [213, 84] width 9 height 13
click at [210, 80] on input "checkbox" at bounding box center [209, 84] width 1 height 9
checkbox input "true"
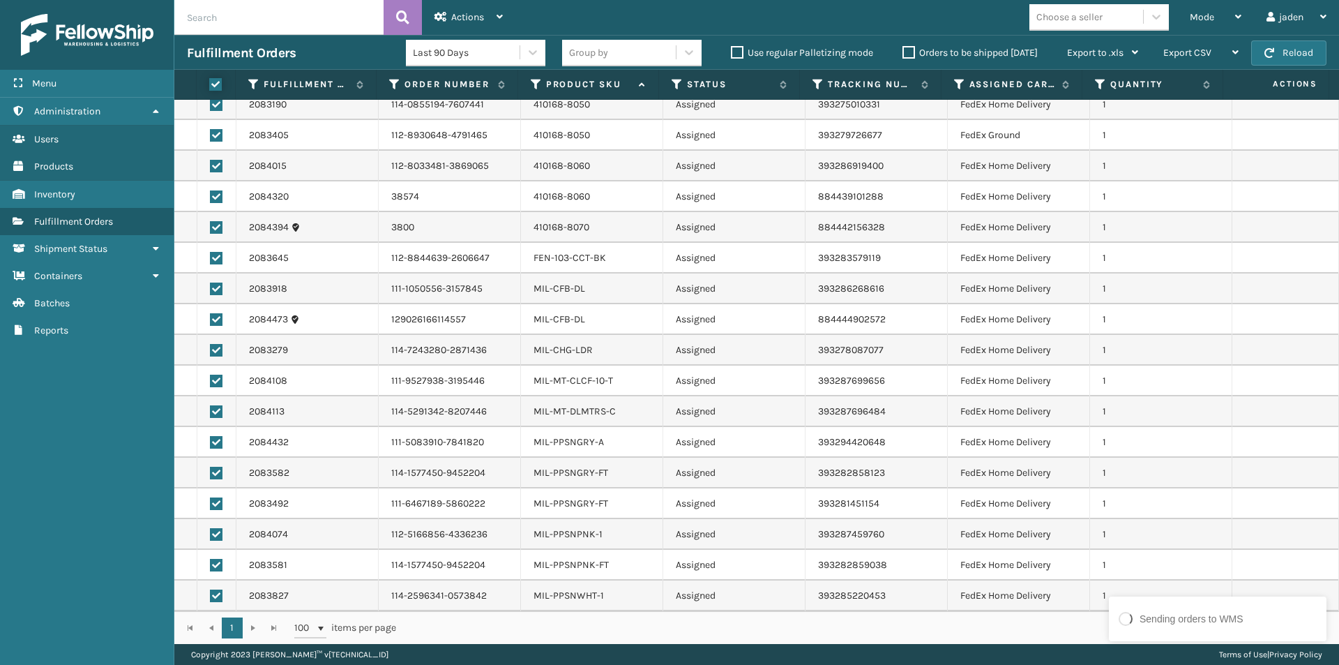
checkbox input "true"
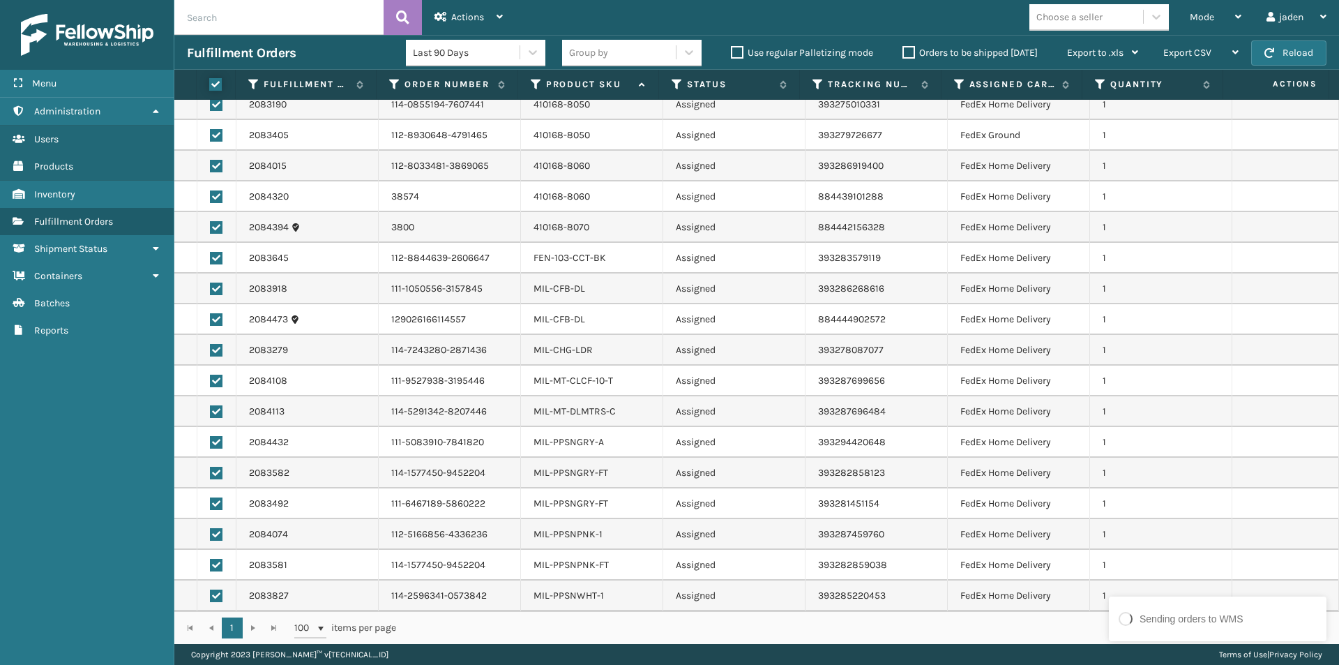
checkbox input "true"
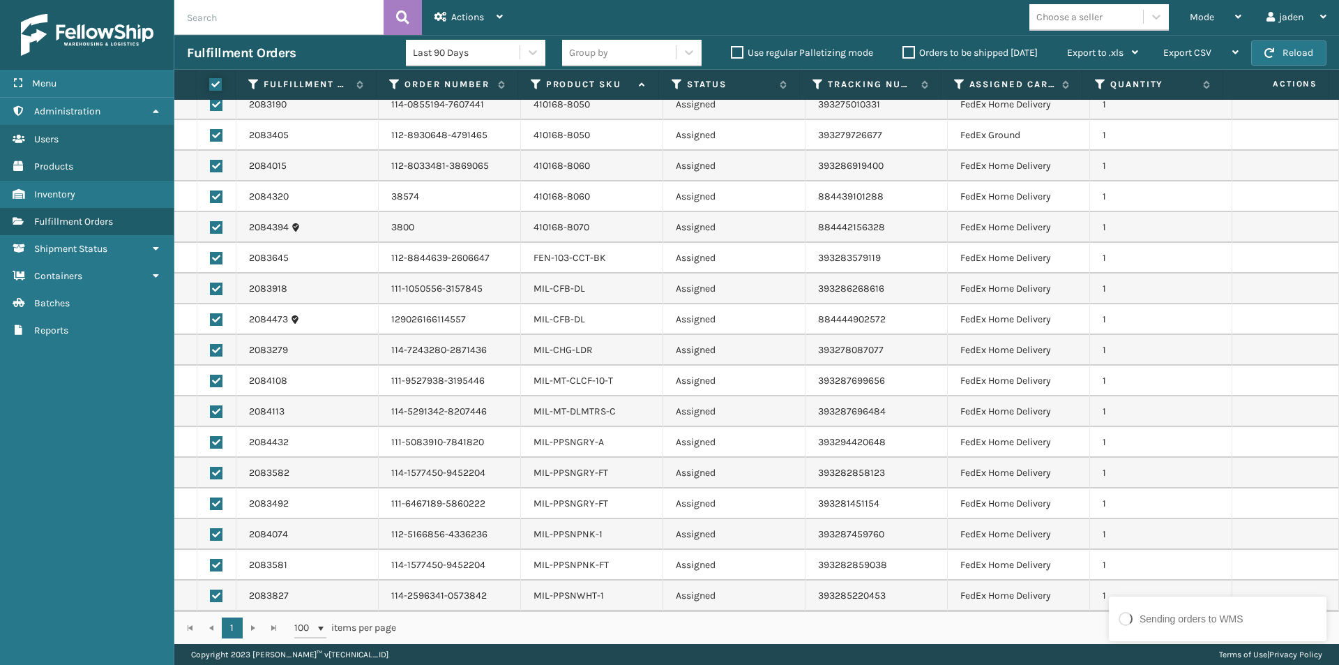
checkbox input "true"
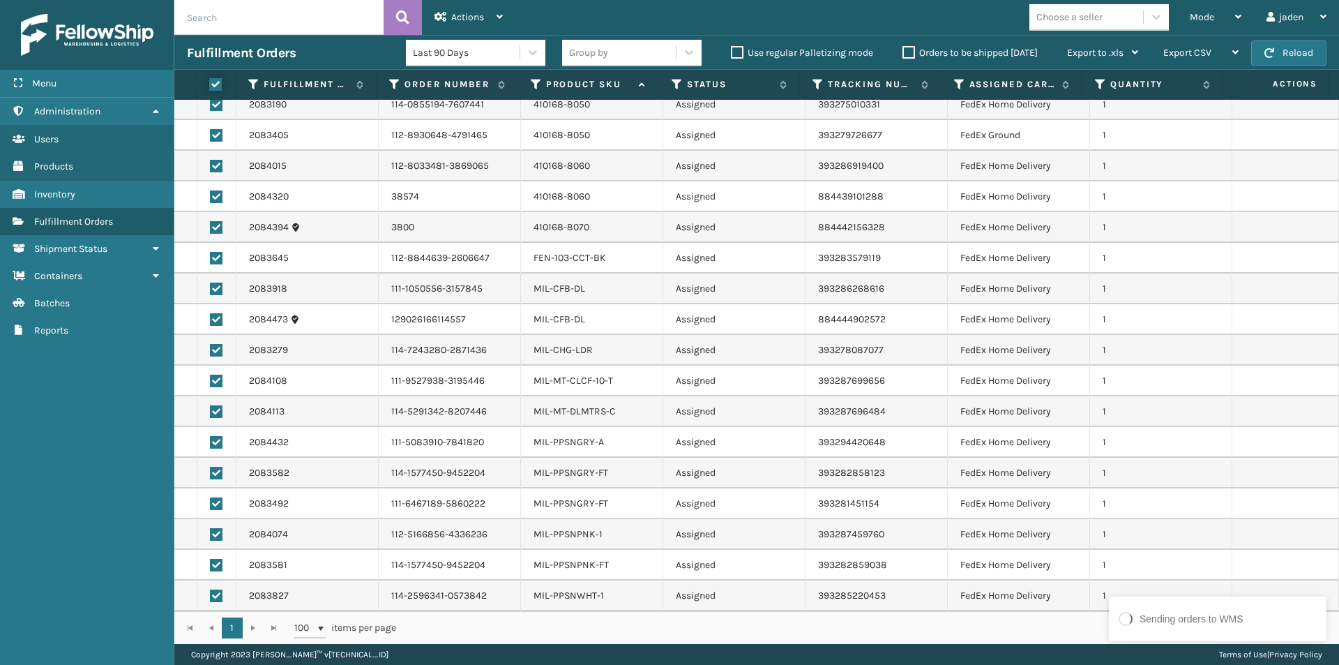
checkbox input "true"
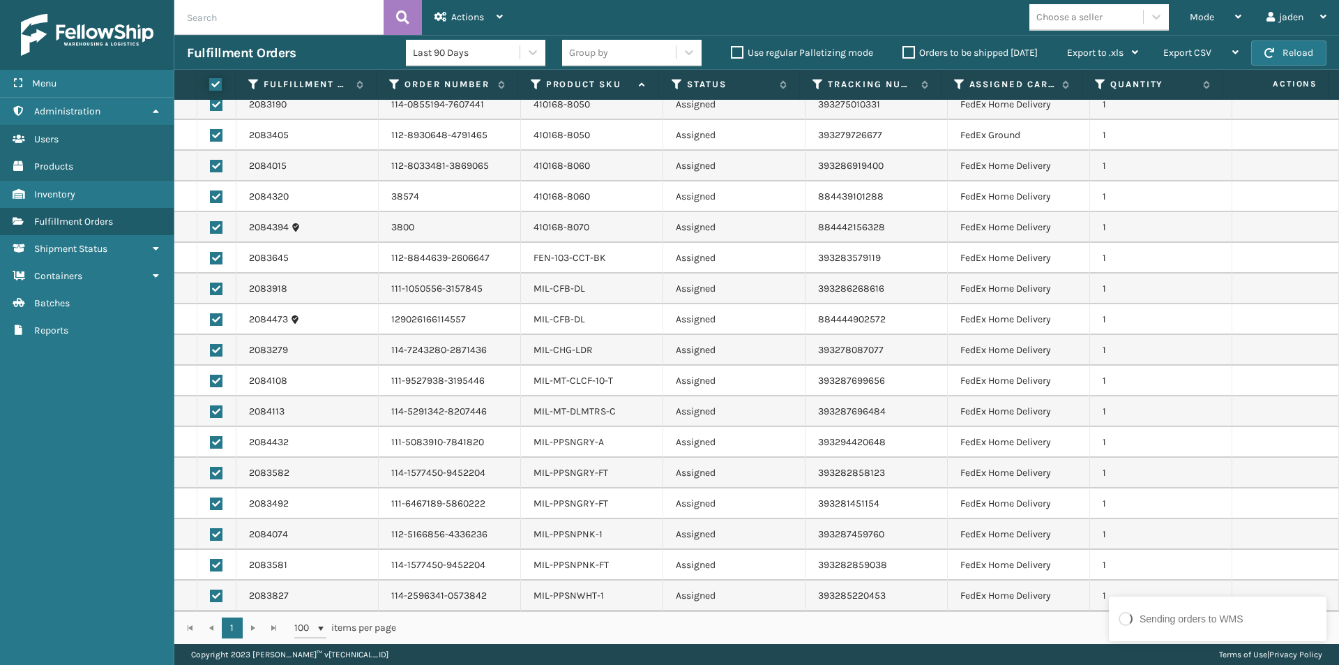
checkbox input "true"
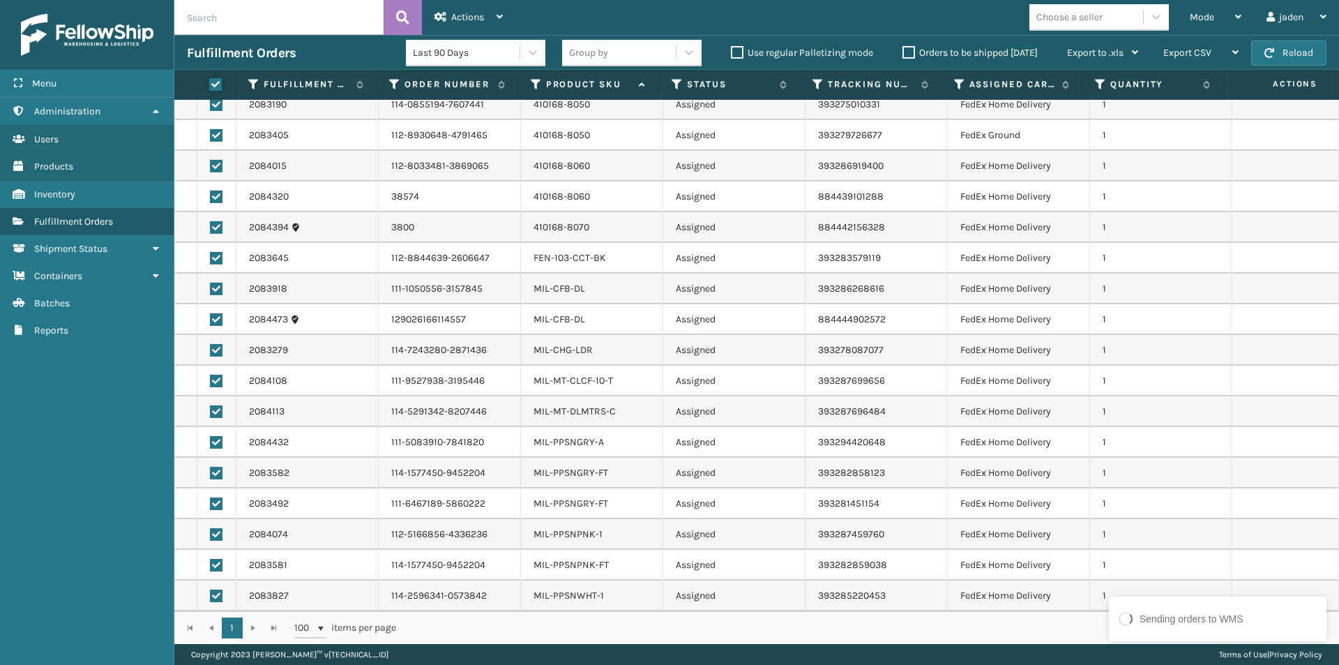
checkbox input "true"
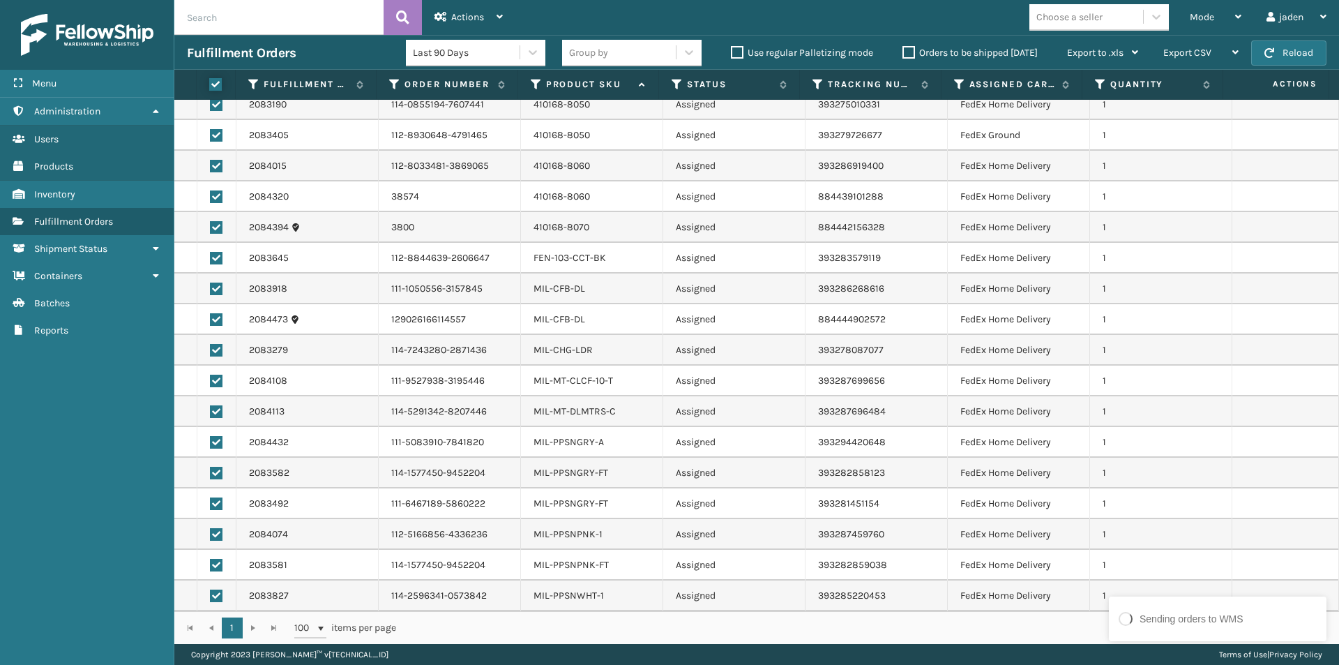
checkbox input "true"
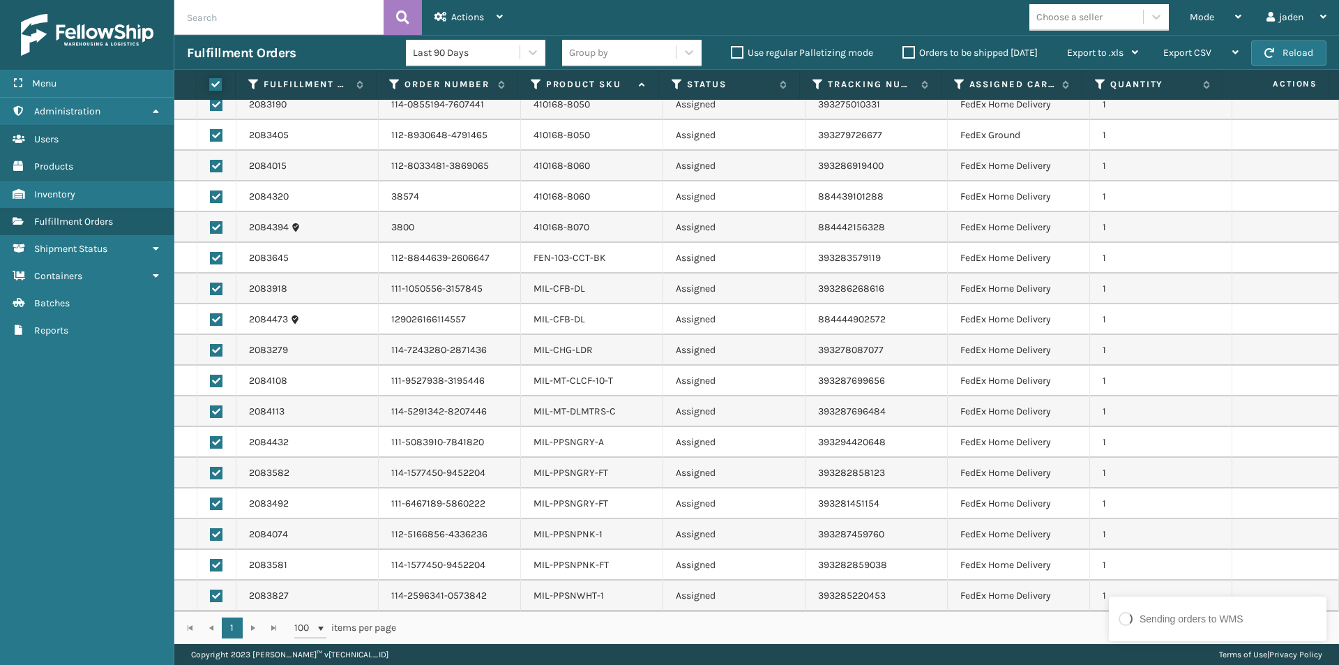
checkbox input "true"
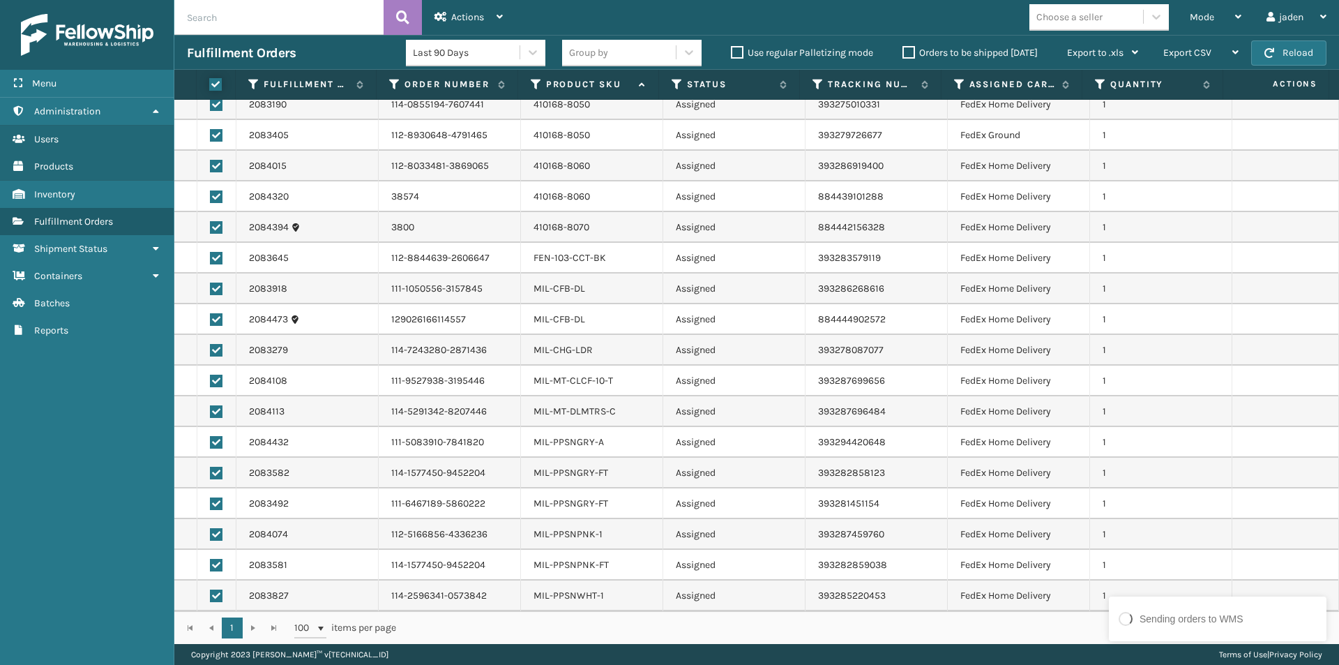
checkbox input "true"
click at [449, 13] on div "Actions" at bounding box center [469, 17] width 68 height 35
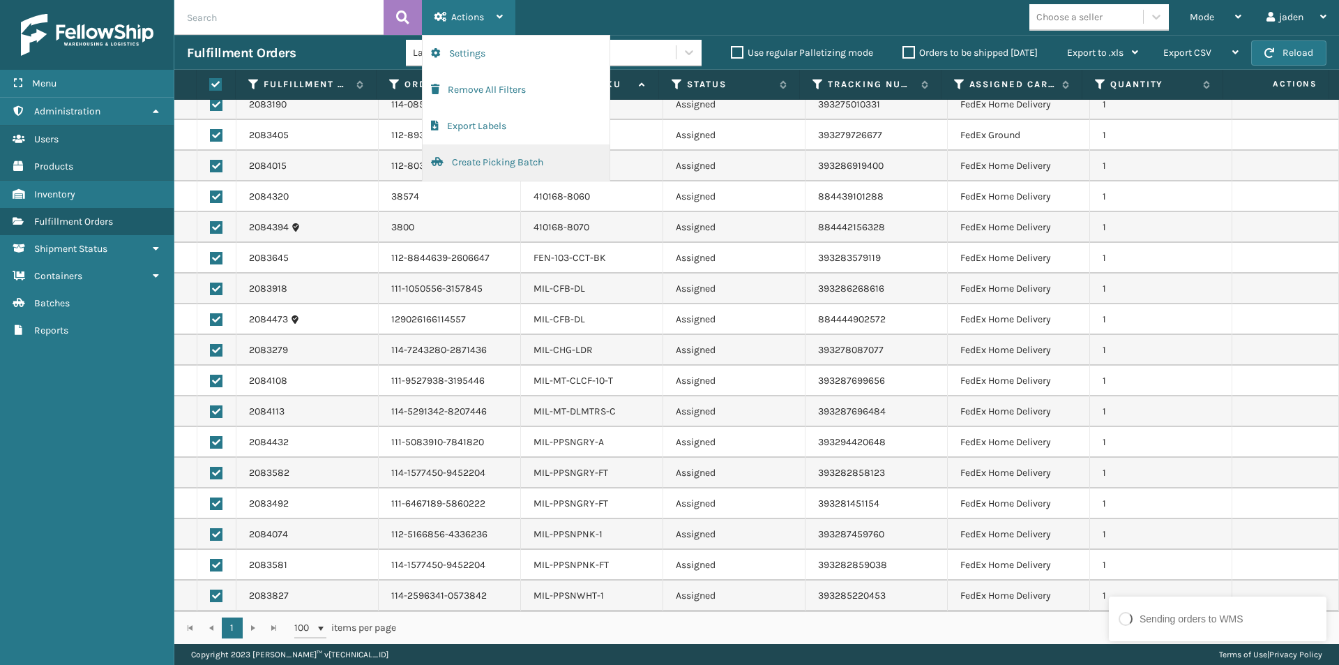
click at [481, 167] on button "Create Picking Batch" at bounding box center [516, 162] width 187 height 36
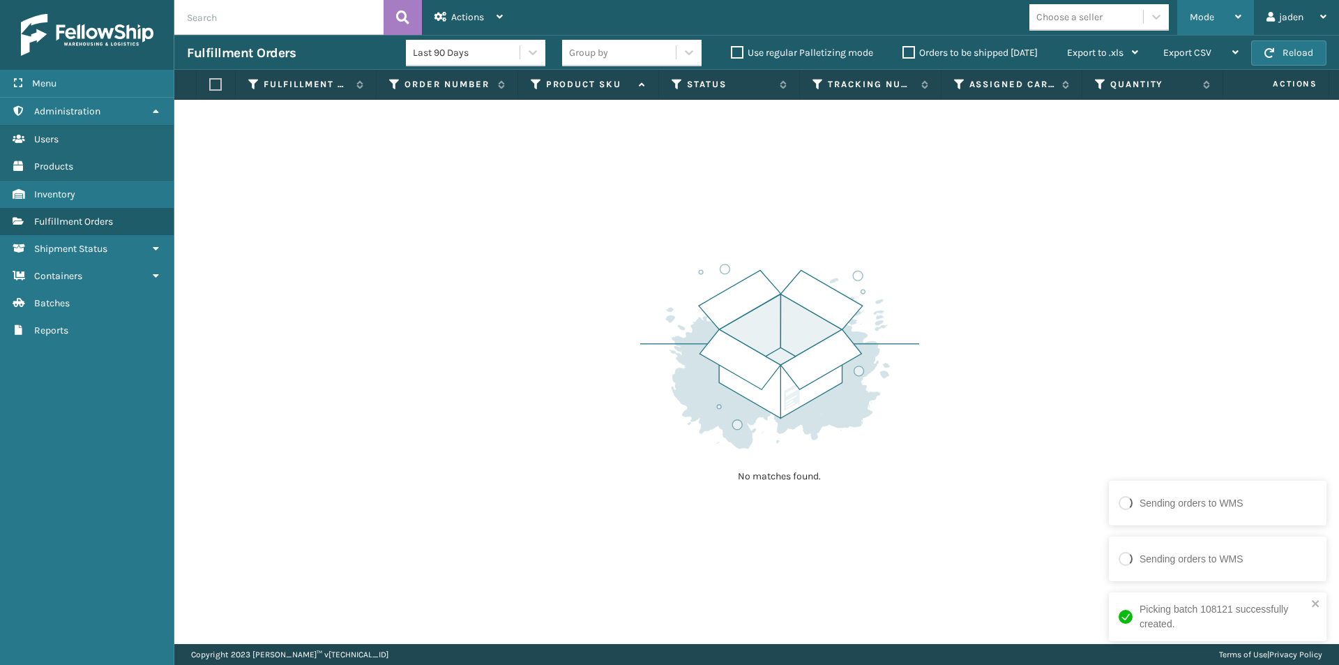
click at [1210, 19] on span "Mode" at bounding box center [1202, 17] width 24 height 12
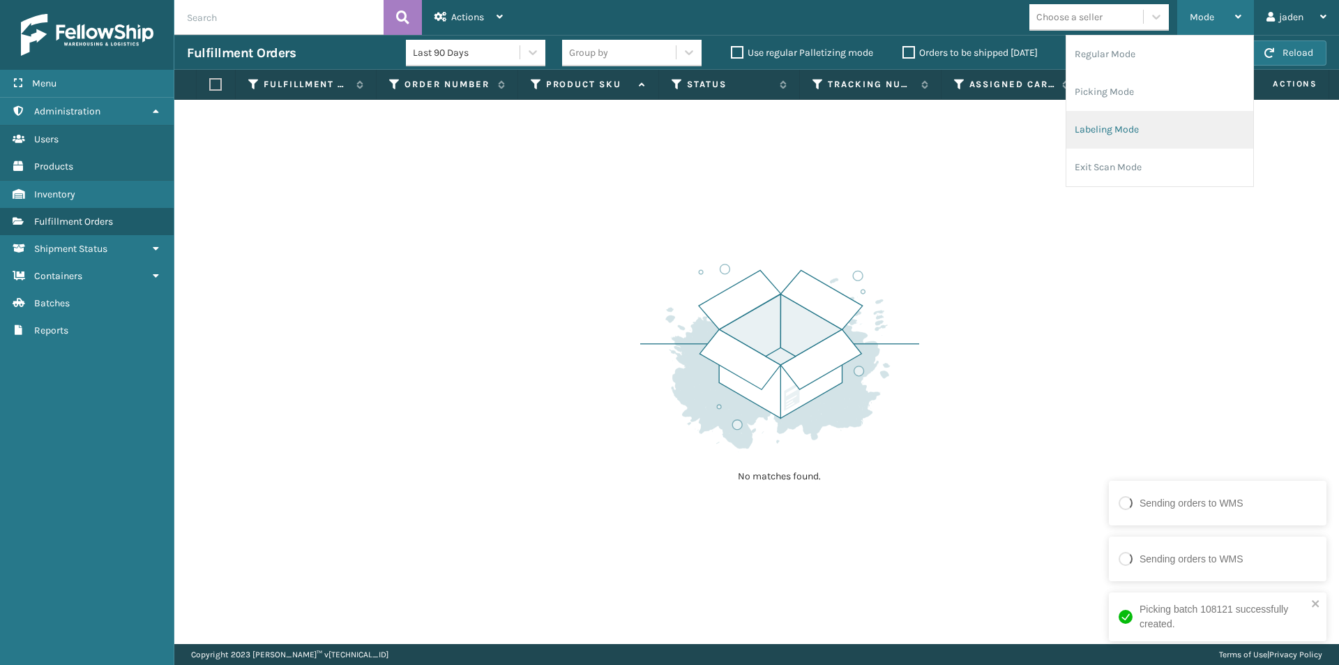
click at [1147, 128] on li "Labeling Mode" at bounding box center [1160, 130] width 187 height 38
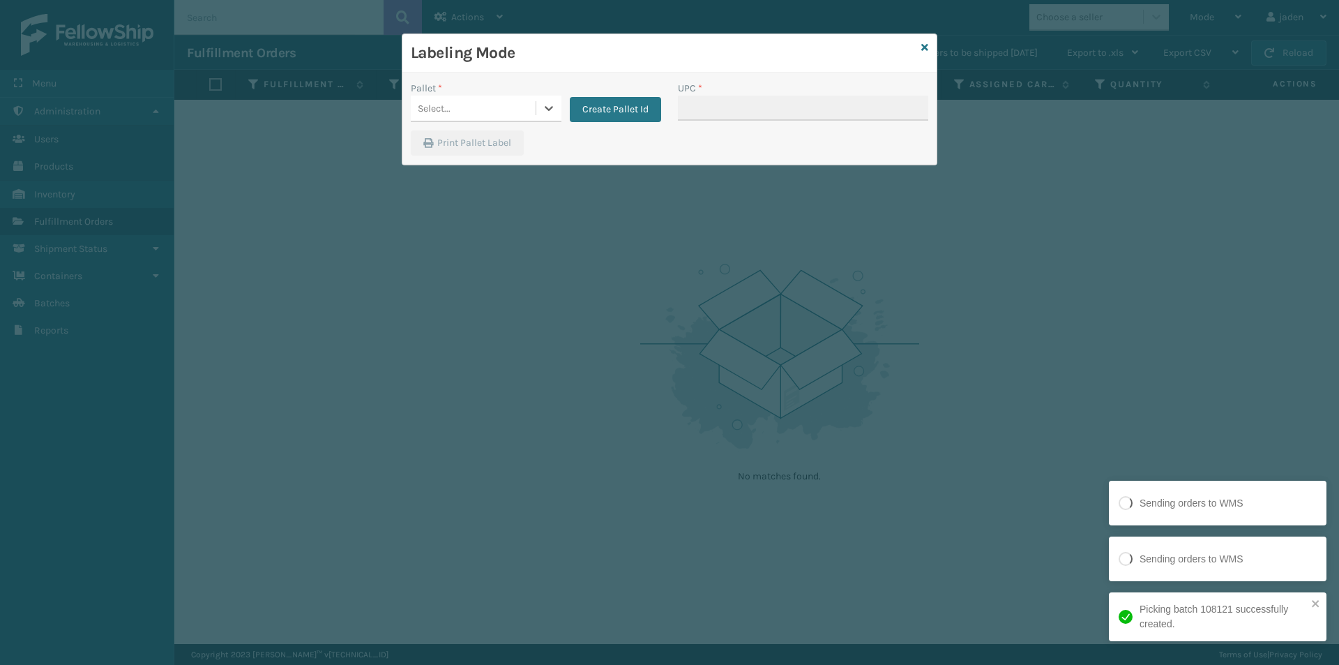
drag, startPoint x: 555, startPoint y: 110, endPoint x: 505, endPoint y: 117, distance: 50.1
click at [545, 112] on icon at bounding box center [549, 108] width 14 height 14
click at [589, 108] on button "Create Pallet Id" at bounding box center [615, 109] width 91 height 25
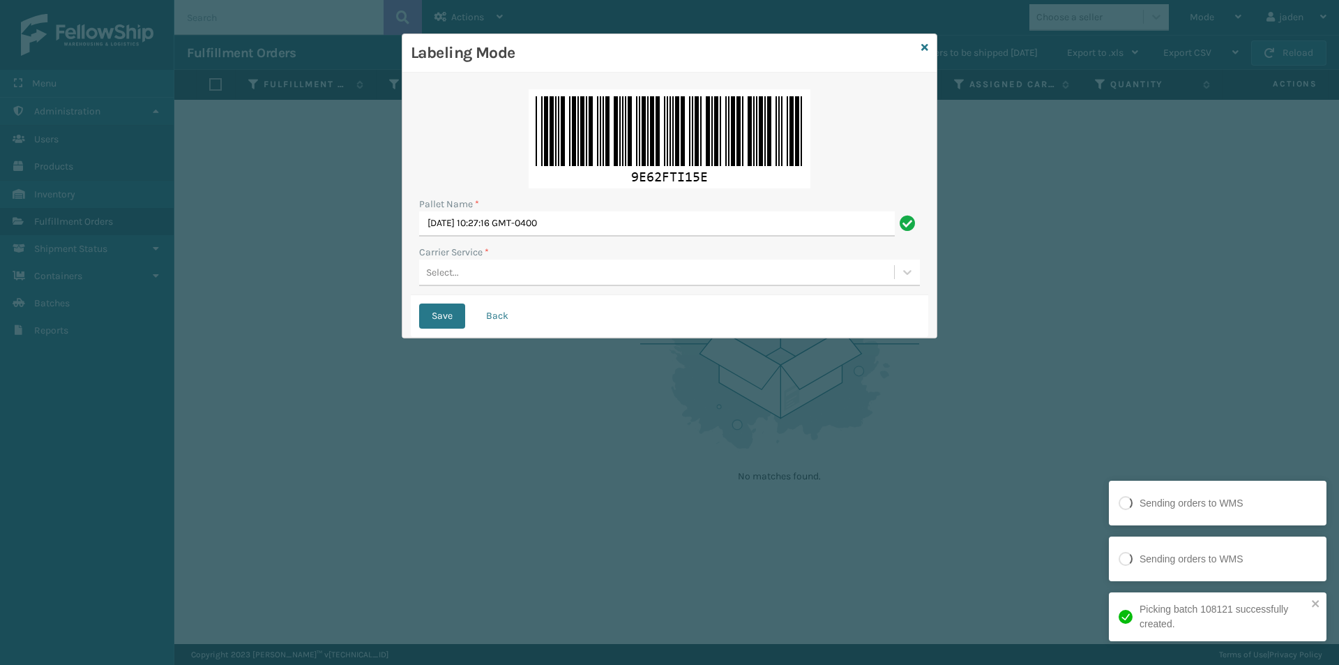
click at [488, 269] on div "Select..." at bounding box center [656, 272] width 475 height 23
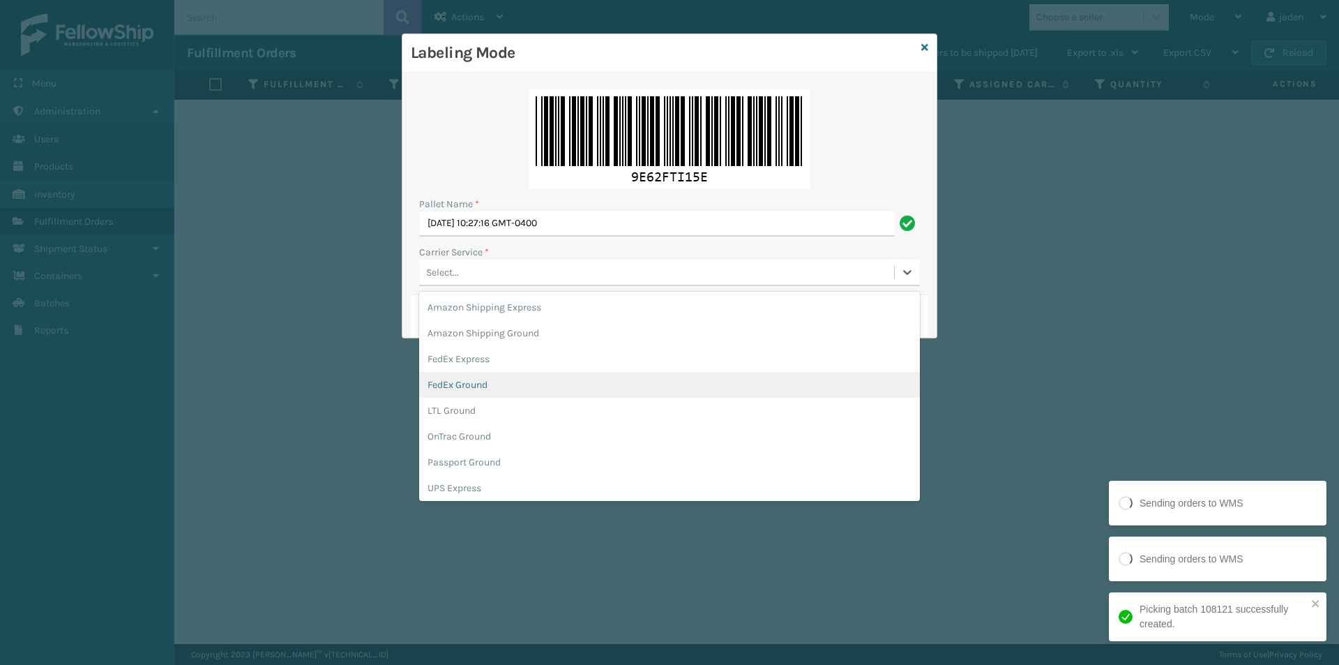
click at [458, 391] on div "FedEx Ground" at bounding box center [669, 385] width 501 height 26
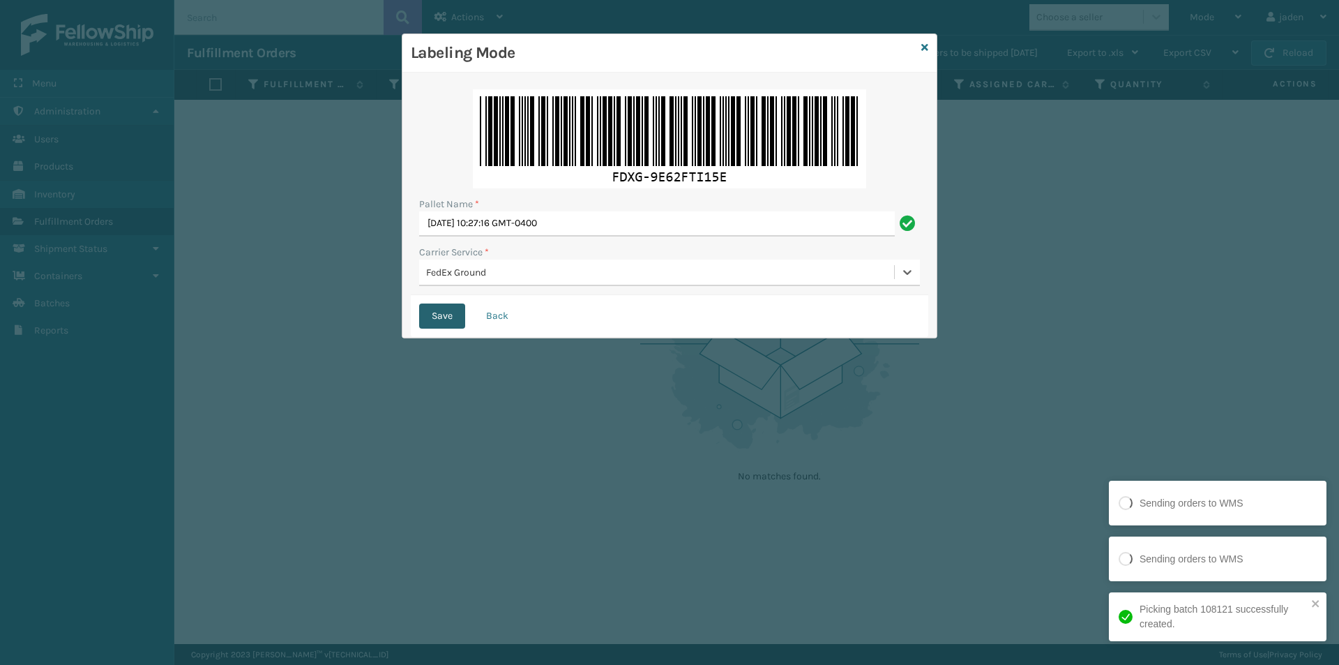
click at [442, 322] on button "Save" at bounding box center [442, 315] width 46 height 25
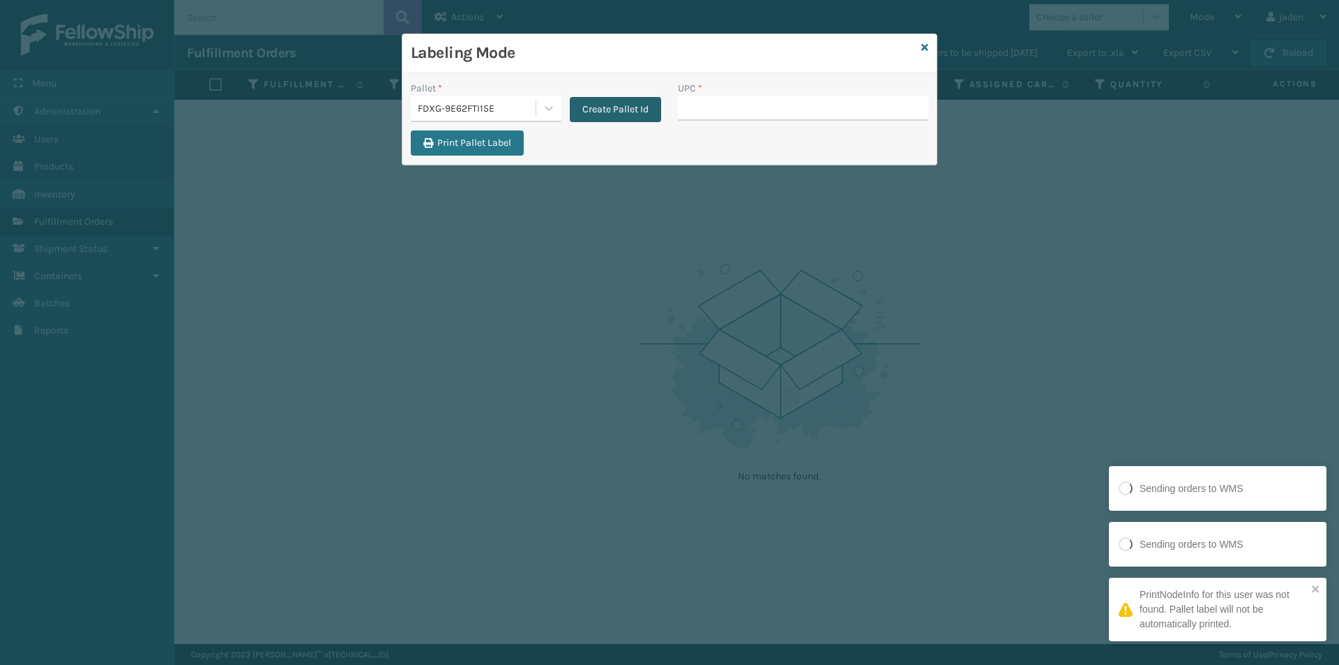
click at [617, 114] on button "Create Pallet Id" at bounding box center [615, 109] width 91 height 25
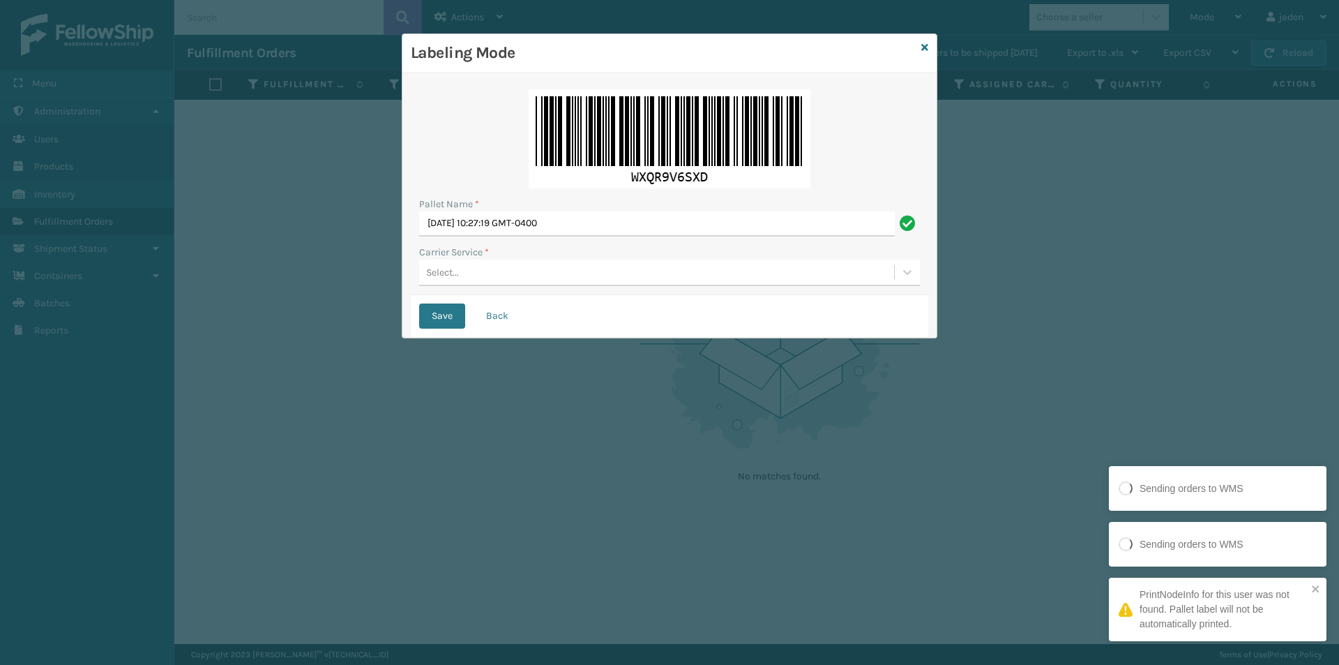
click at [582, 271] on div "Select..." at bounding box center [656, 272] width 475 height 23
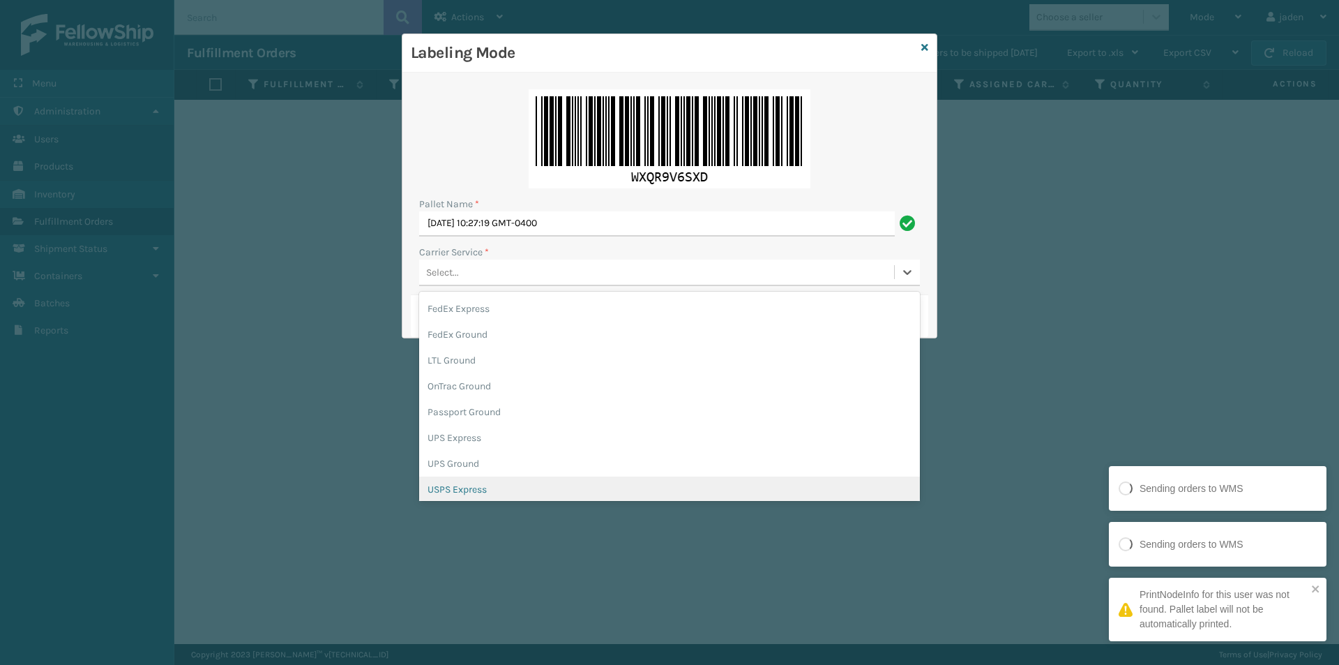
scroll to position [70, 0]
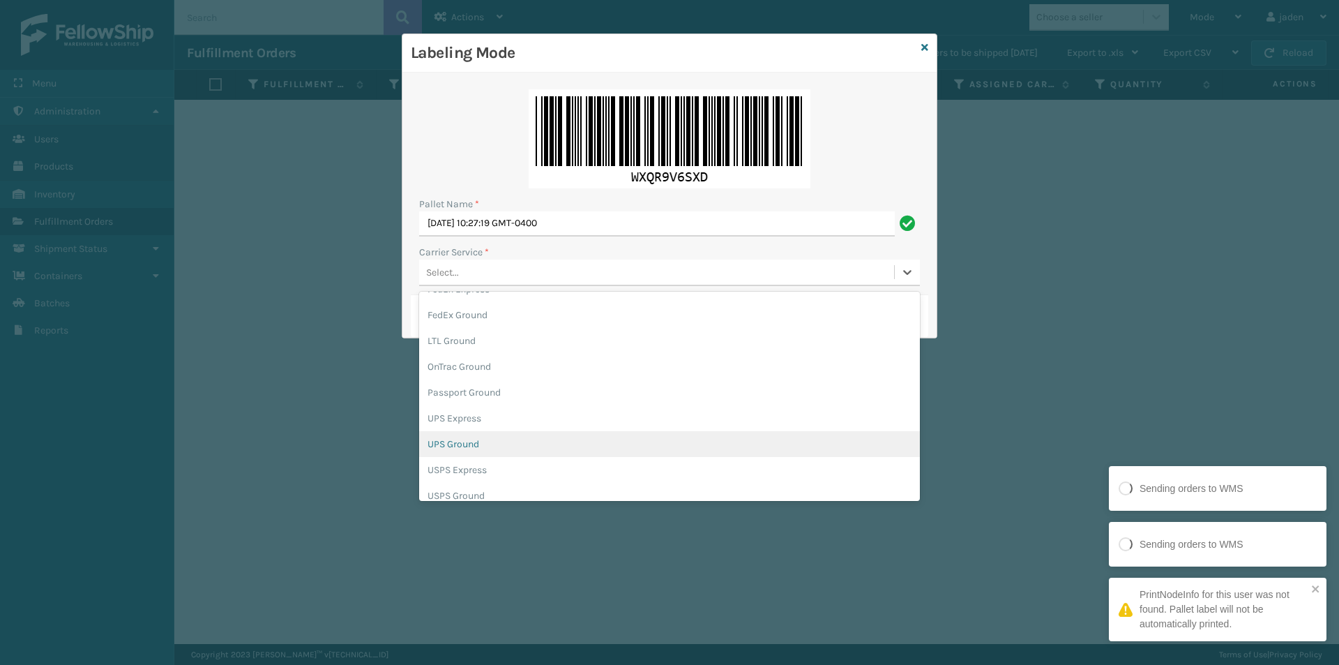
click at [450, 448] on div "UPS Ground" at bounding box center [669, 444] width 501 height 26
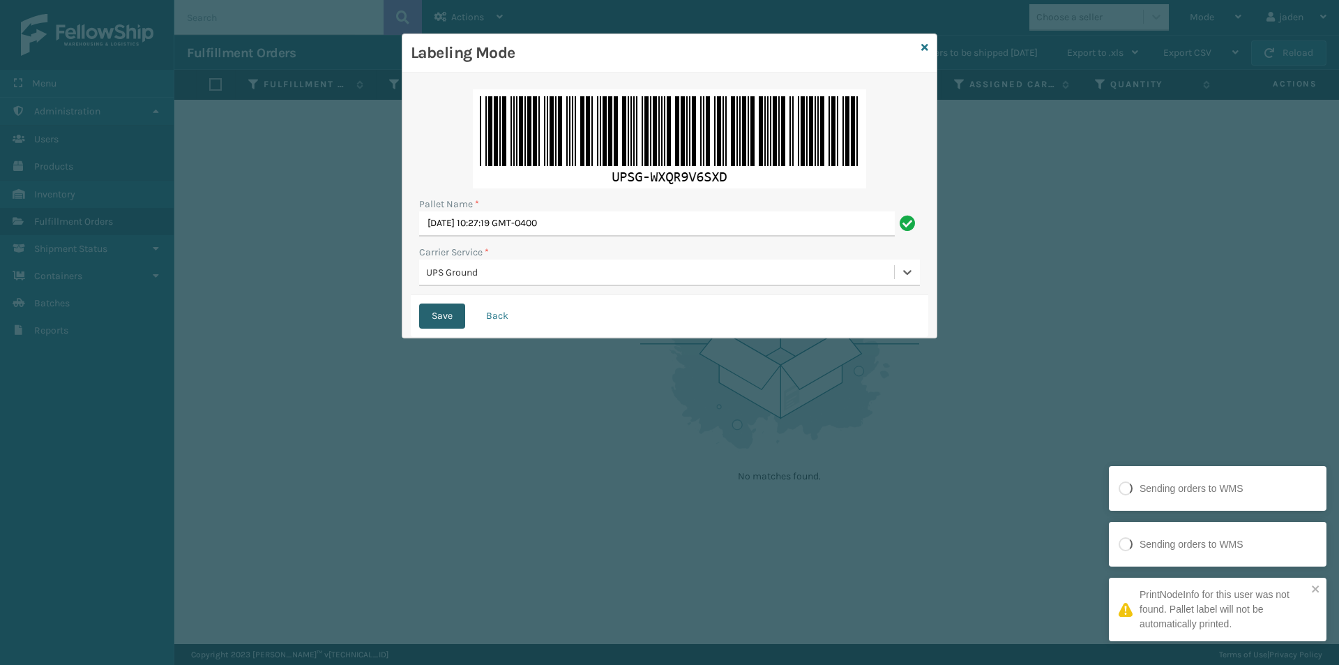
click at [433, 318] on button "Save" at bounding box center [442, 315] width 46 height 25
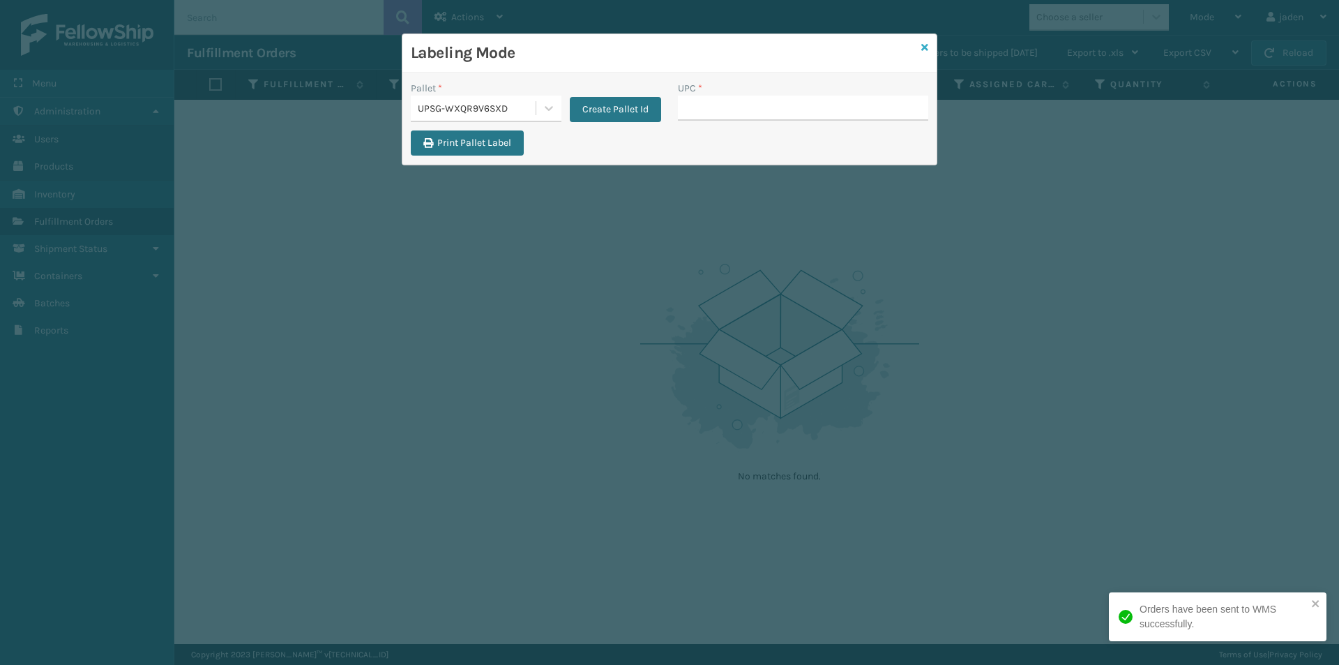
click at [923, 53] on link at bounding box center [925, 47] width 7 height 15
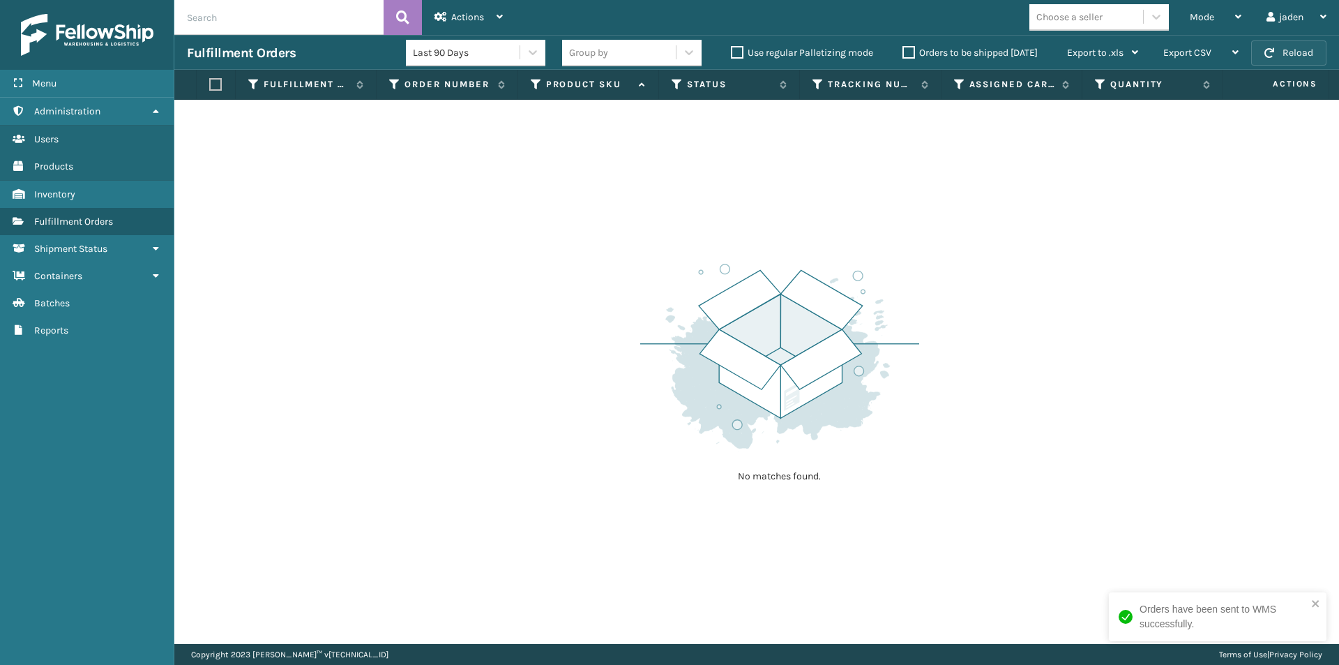
click at [1291, 50] on button "Reload" at bounding box center [1289, 52] width 75 height 25
